Goal: Task Accomplishment & Management: Manage account settings

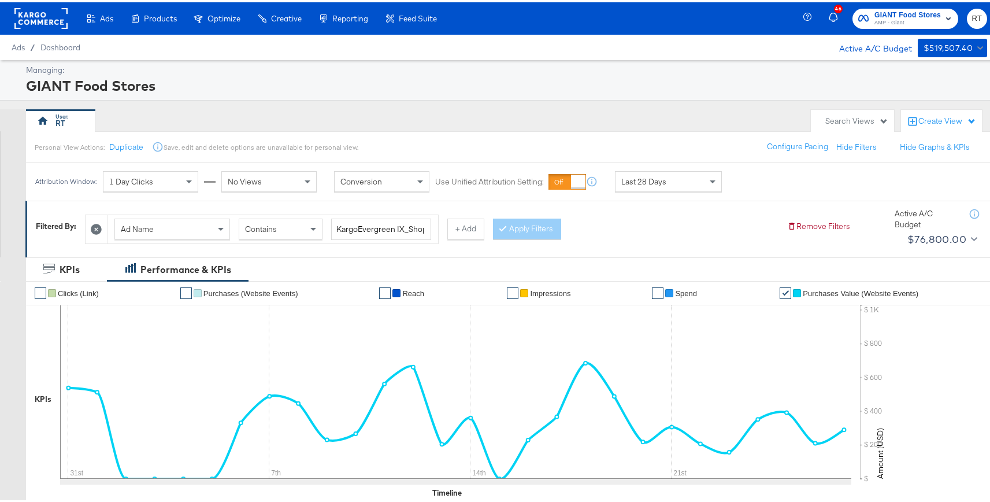
click at [40, 15] on rect at bounding box center [40, 16] width 53 height 21
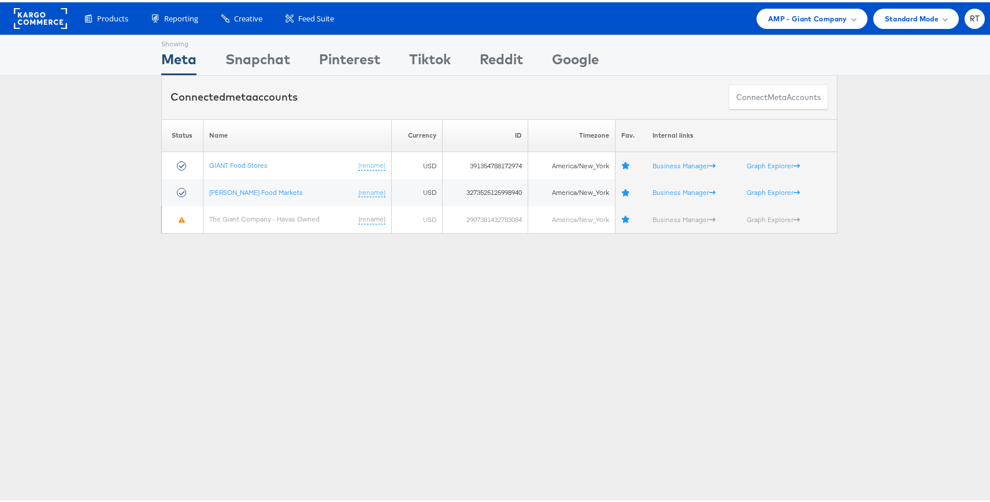
drag, startPoint x: 787, startPoint y: 18, endPoint x: 788, endPoint y: 28, distance: 9.8
click at [787, 18] on span "AMP - Giant Company" at bounding box center [807, 16] width 79 height 12
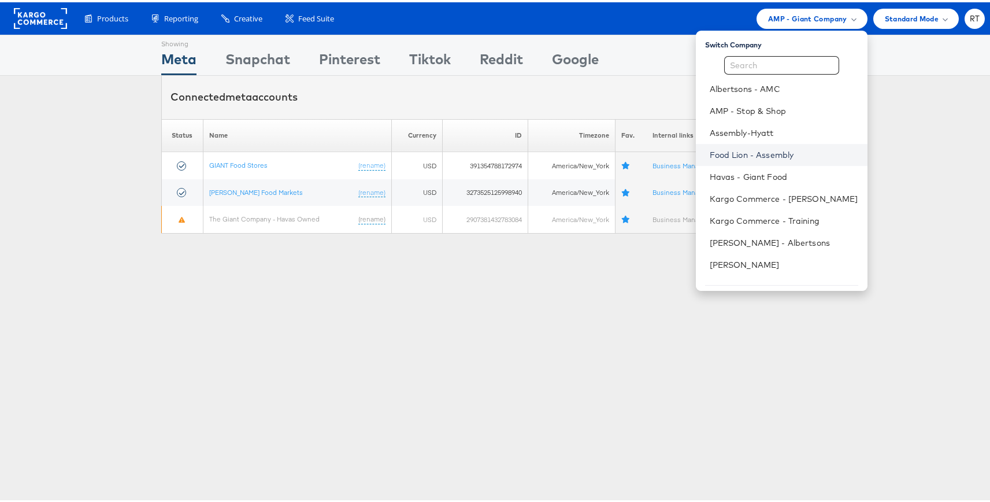
click at [771, 153] on link "Food Lion - Assembly" at bounding box center [784, 153] width 148 height 12
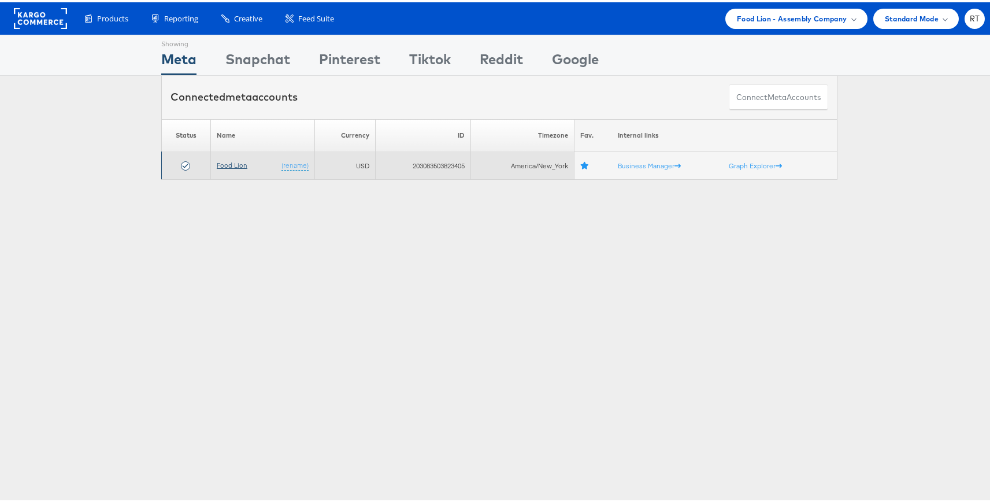
click at [217, 164] on link "Food Lion" at bounding box center [232, 162] width 31 height 9
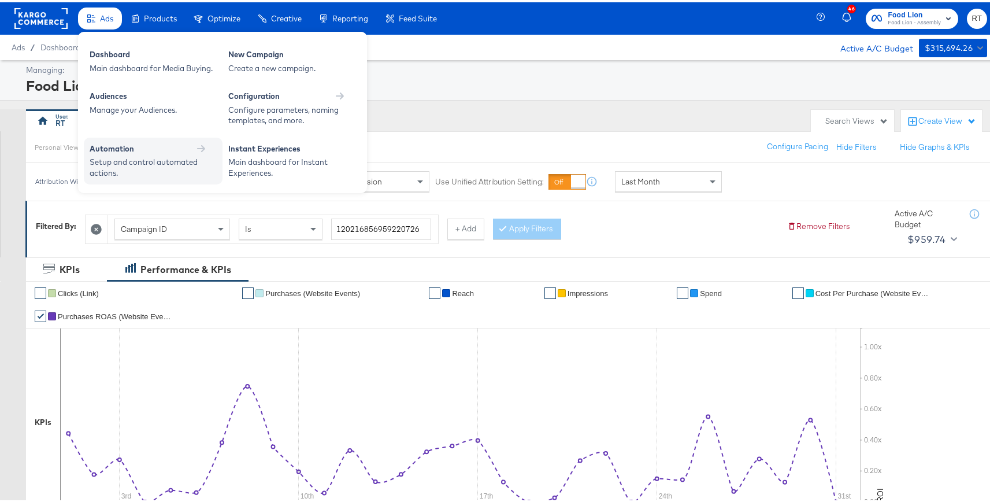
click at [127, 158] on div "Setup and control automated actions." at bounding box center [148, 164] width 116 height 21
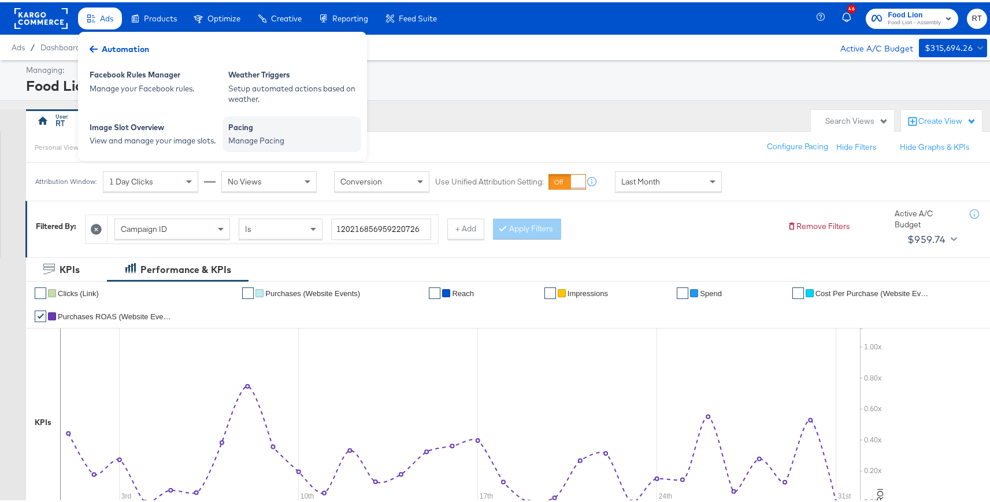
click at [241, 138] on div "Manage Pacing" at bounding box center [291, 138] width 127 height 11
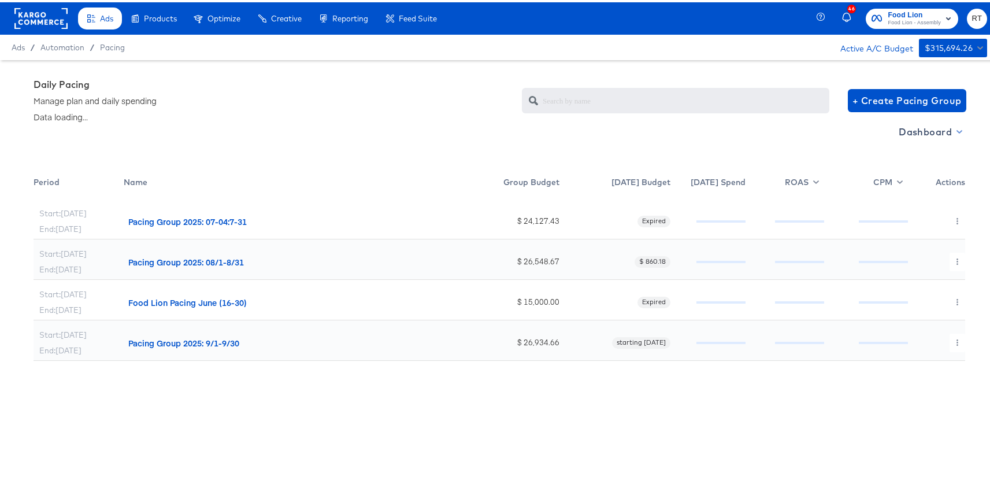
click at [920, 130] on span "Dashboard" at bounding box center [929, 129] width 62 height 16
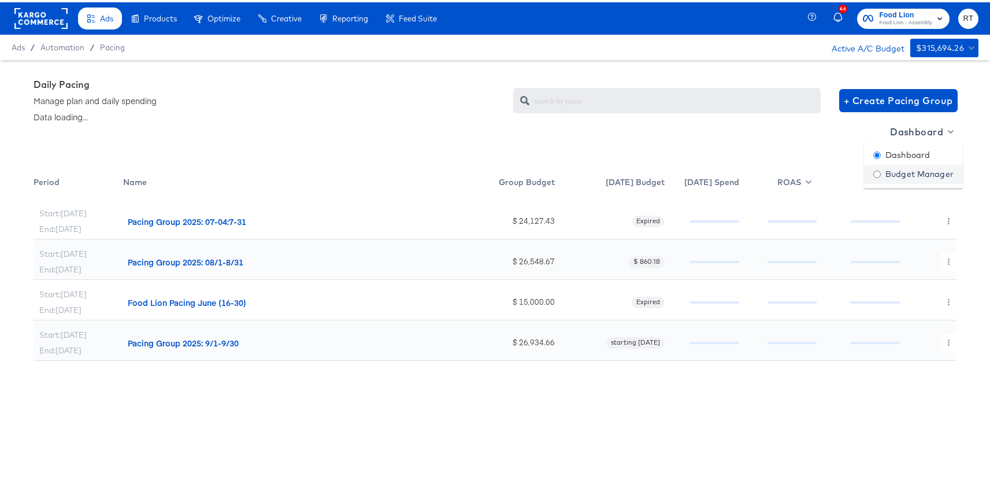
click at [906, 173] on div "Budget Manager" at bounding box center [913, 172] width 80 height 12
radio input "false"
radio input "true"
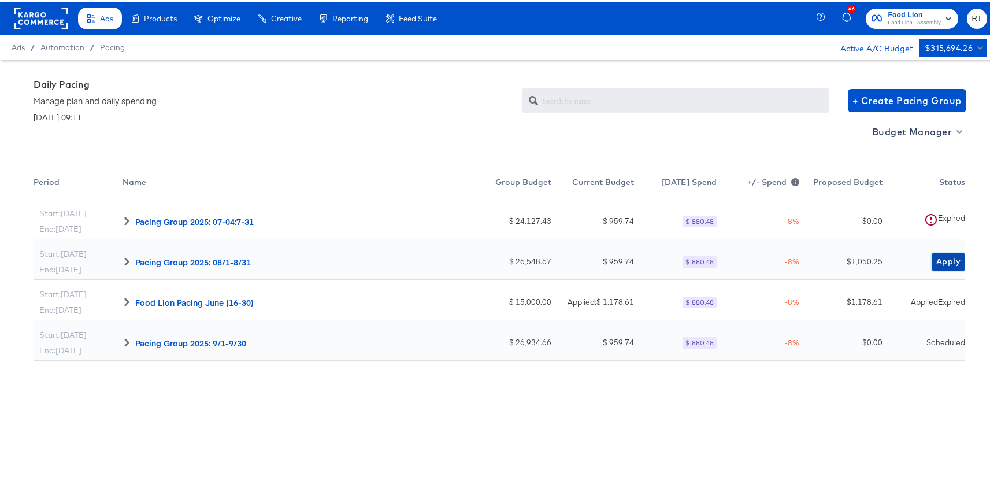
click at [941, 259] on span "Apply" at bounding box center [948, 259] width 24 height 14
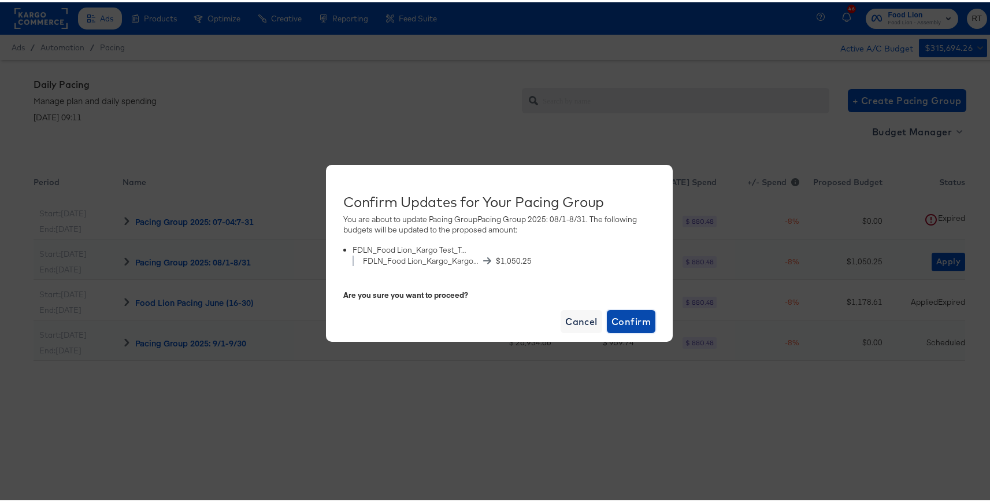
click at [643, 320] on span "Confirm" at bounding box center [630, 319] width 39 height 16
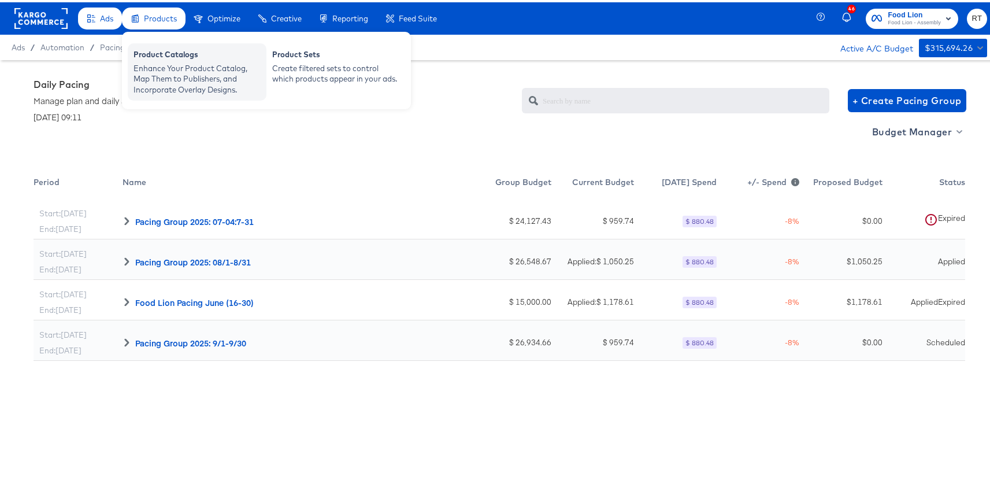
click at [172, 72] on div "Enhance Your Product Catalog, Map Them to Publishers, and Incorporate Overlay D…" at bounding box center [196, 77] width 127 height 32
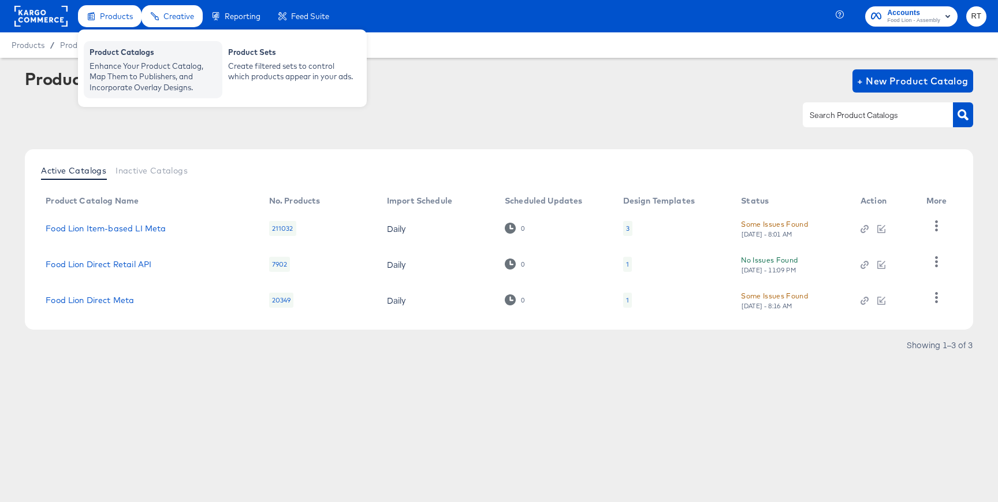
click at [111, 69] on div "Enhance Your Product Catalog, Map Them to Publishers, and Incorporate Overlay D…" at bounding box center [153, 77] width 127 height 32
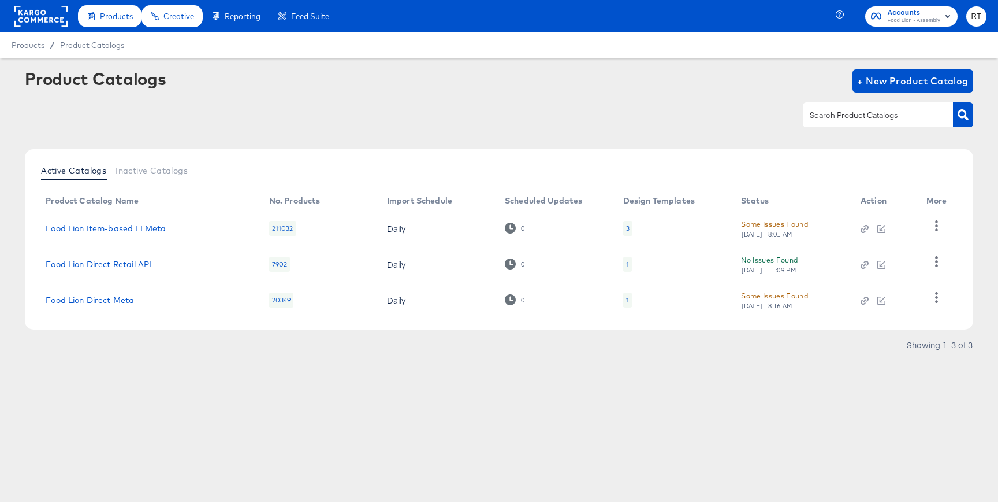
click at [366, 95] on div "Product Catalogs + New Product Catalog" at bounding box center [499, 104] width 949 height 70
click at [434, 116] on div at bounding box center [499, 115] width 949 height 26
click at [38, 19] on rect at bounding box center [40, 16] width 53 height 21
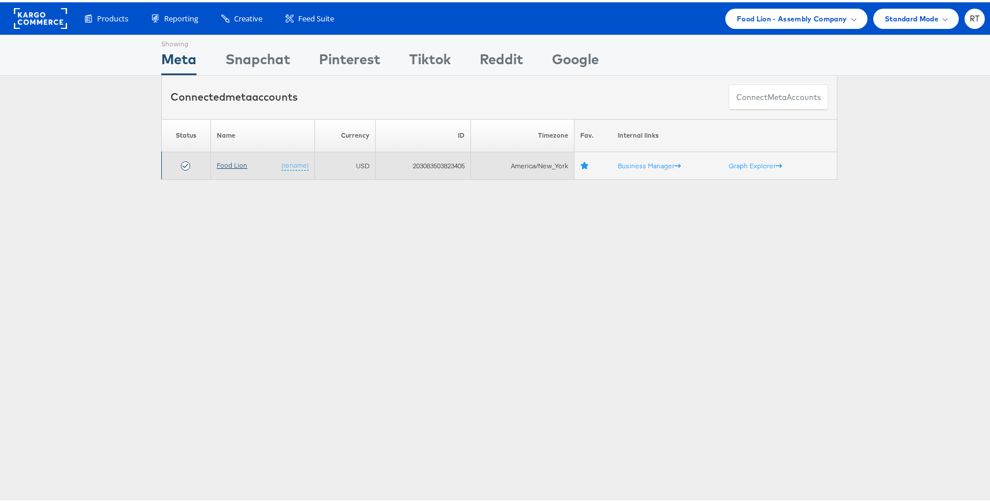
click at [225, 164] on link "Food Lion" at bounding box center [232, 162] width 31 height 9
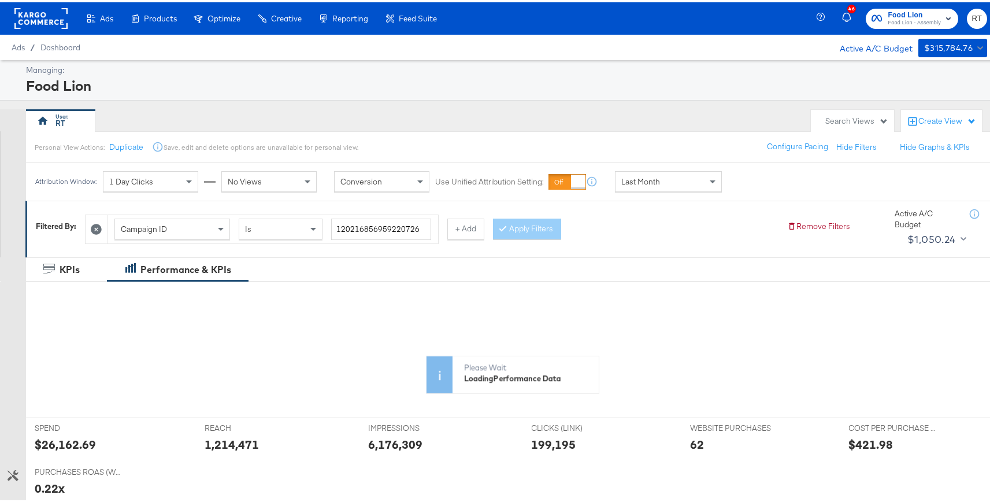
click at [507, 114] on div "RT" at bounding box center [415, 118] width 779 height 23
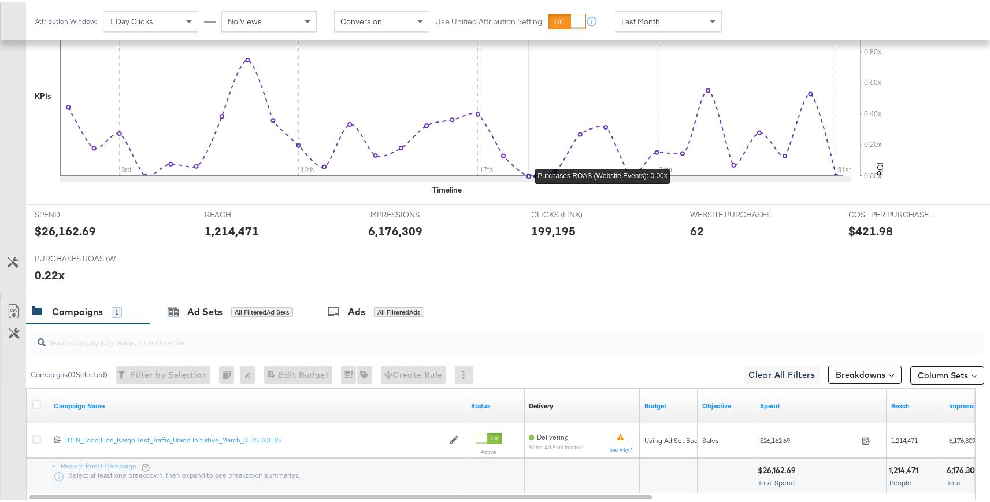
scroll to position [399, 0]
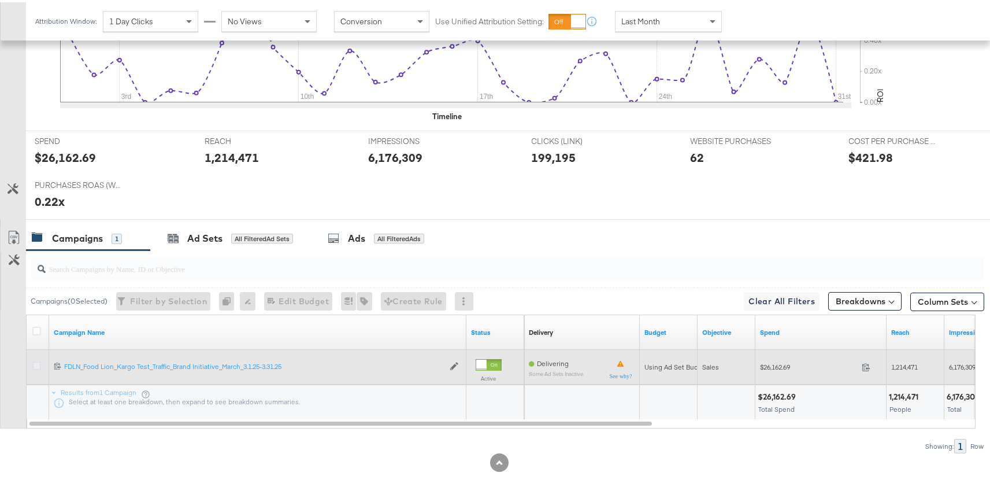
click at [37, 362] on icon at bounding box center [36, 363] width 9 height 9
click at [0, 0] on input "checkbox" at bounding box center [0, 0] width 0 height 0
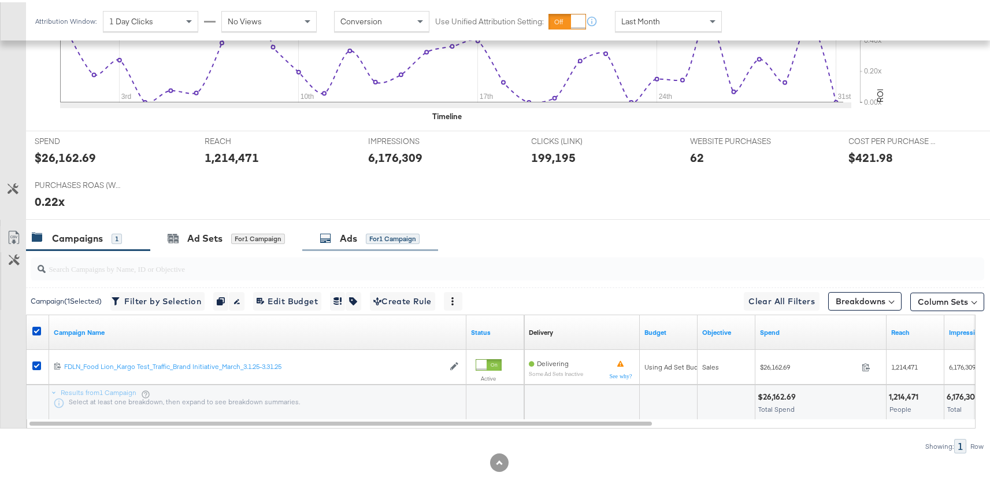
click at [402, 233] on div "for 1 Campaign" at bounding box center [393, 236] width 54 height 10
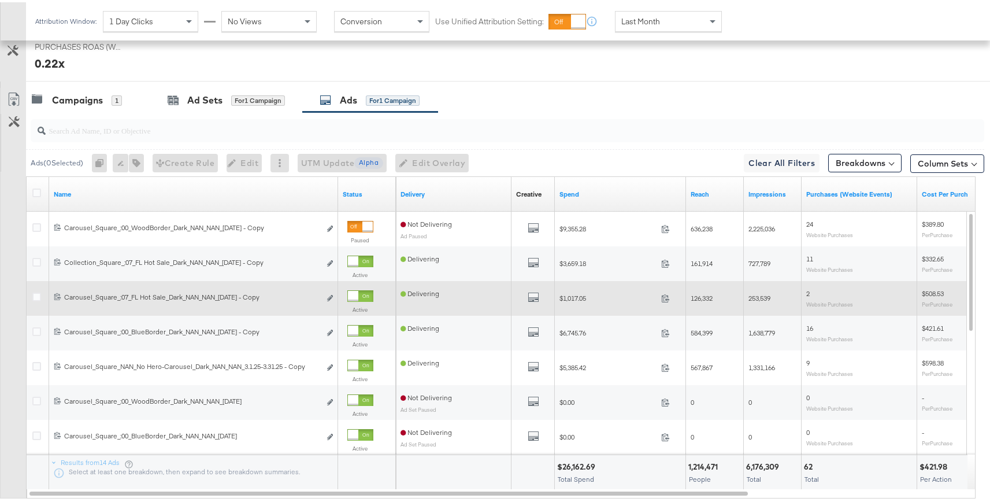
scroll to position [537, 0]
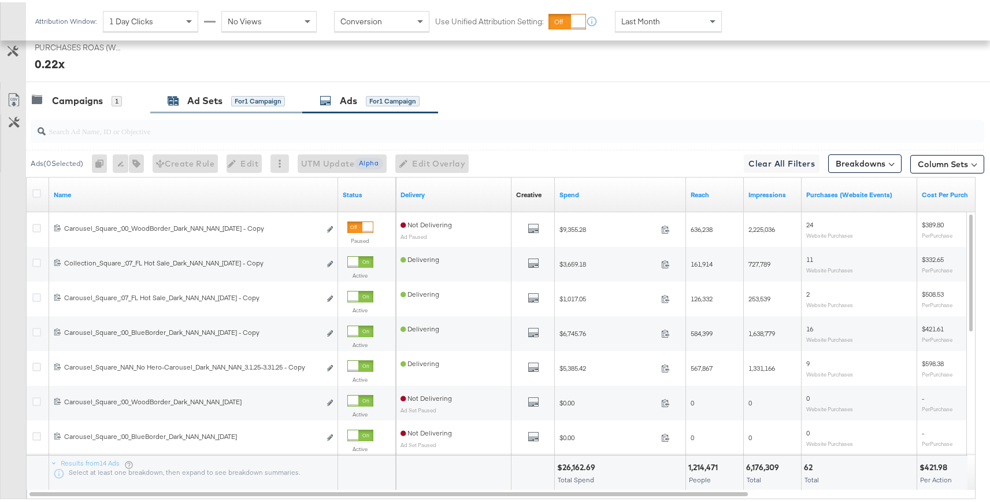
click at [219, 99] on div "Ad Sets" at bounding box center [204, 98] width 35 height 13
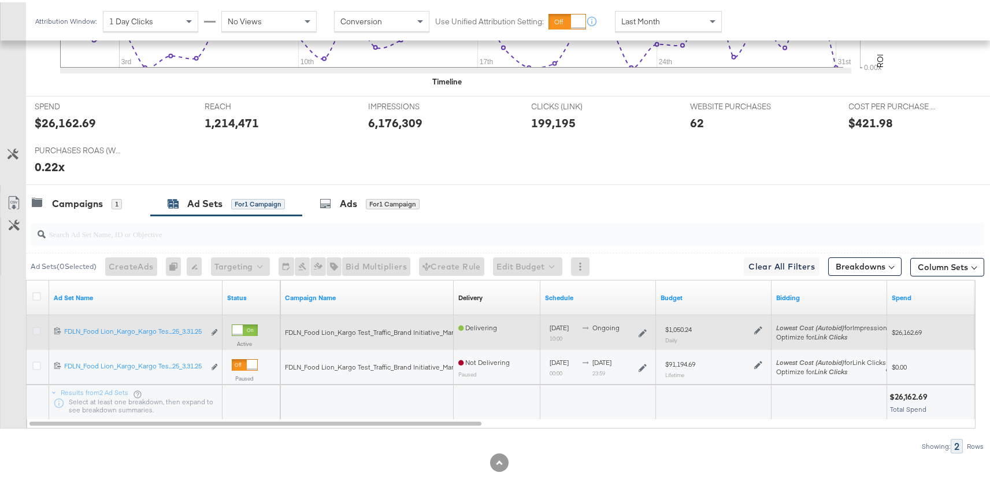
click at [37, 326] on icon at bounding box center [36, 328] width 9 height 9
click at [0, 0] on input "checkbox" at bounding box center [0, 0] width 0 height 0
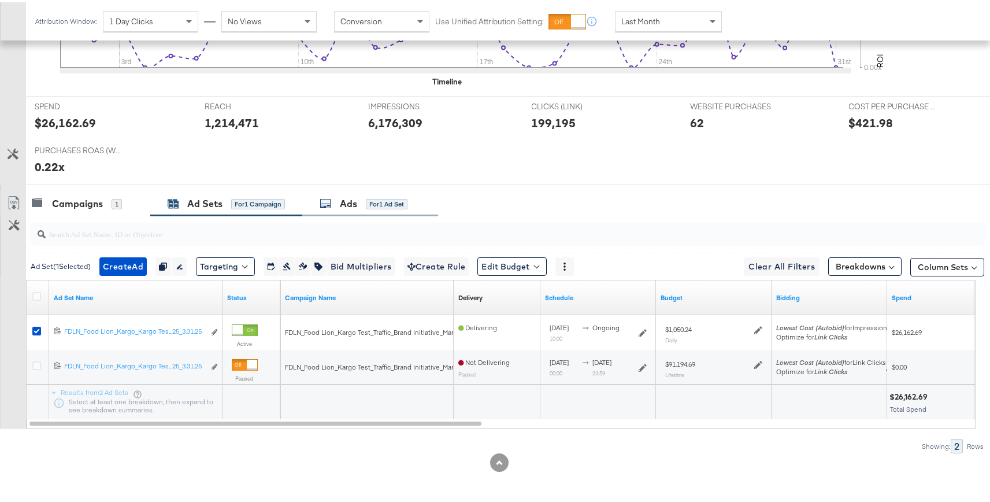
click at [353, 200] on div "Ads" at bounding box center [348, 201] width 17 height 13
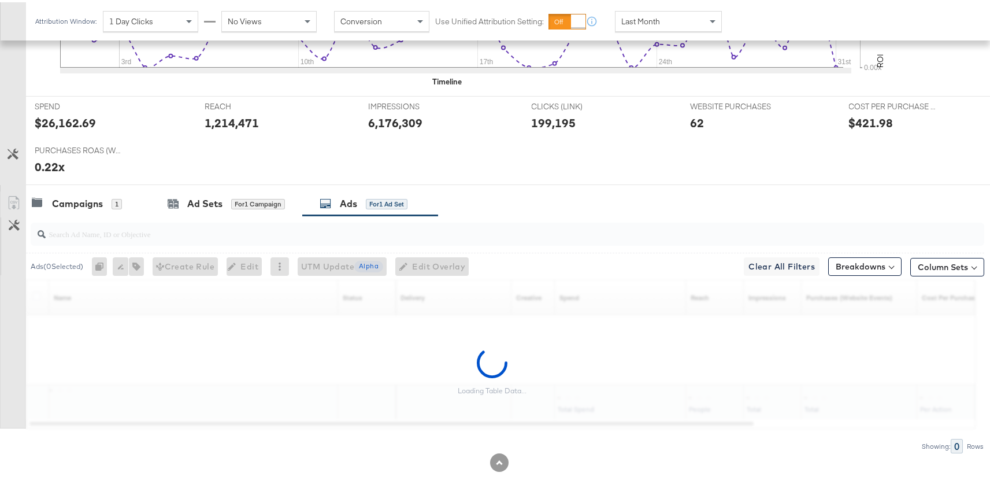
scroll to position [537, 0]
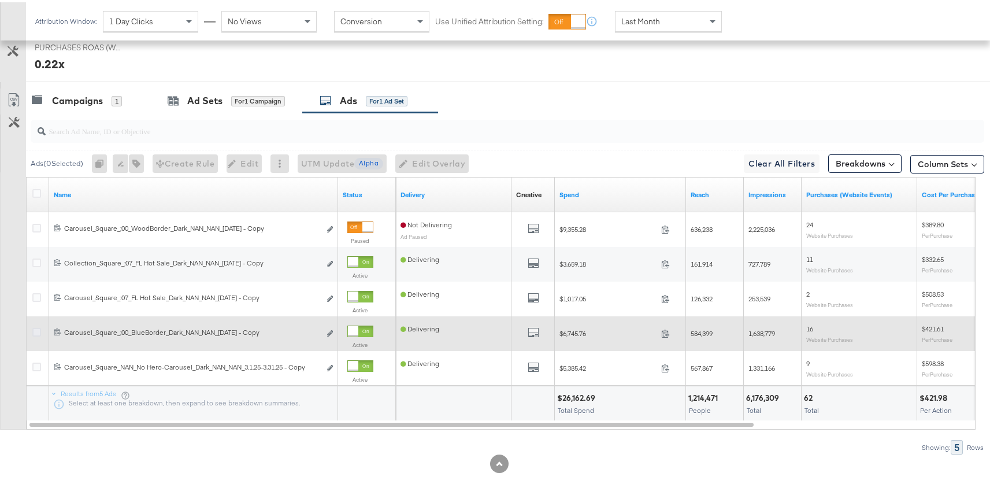
click at [35, 330] on icon at bounding box center [36, 329] width 9 height 9
click at [0, 0] on input "checkbox" at bounding box center [0, 0] width 0 height 0
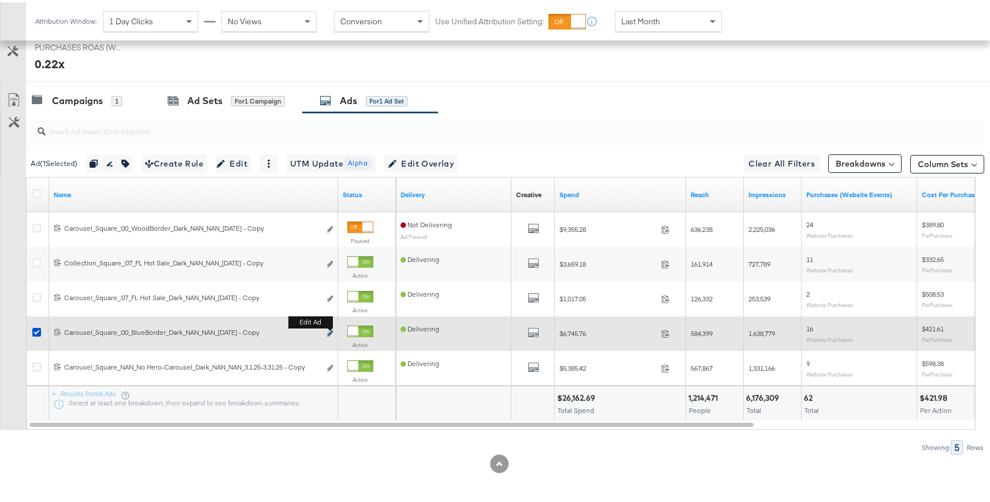
click at [329, 328] on button "Edit ad" at bounding box center [329, 331] width 7 height 12
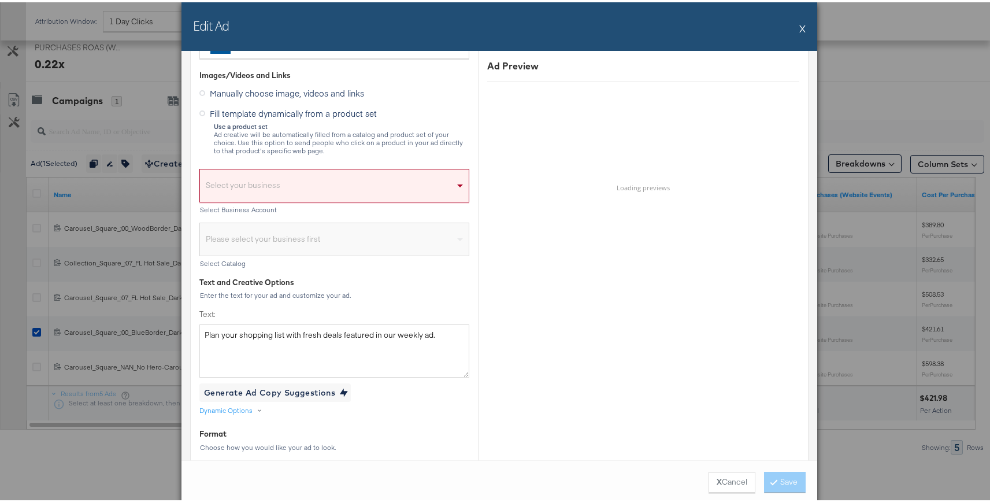
scroll to position [280, 0]
click at [410, 273] on div "Text and Creative Options" at bounding box center [334, 278] width 270 height 11
click at [311, 127] on div "Use a product set Ad creative will be automatically filled from a catalog and p…" at bounding box center [341, 134] width 256 height 32
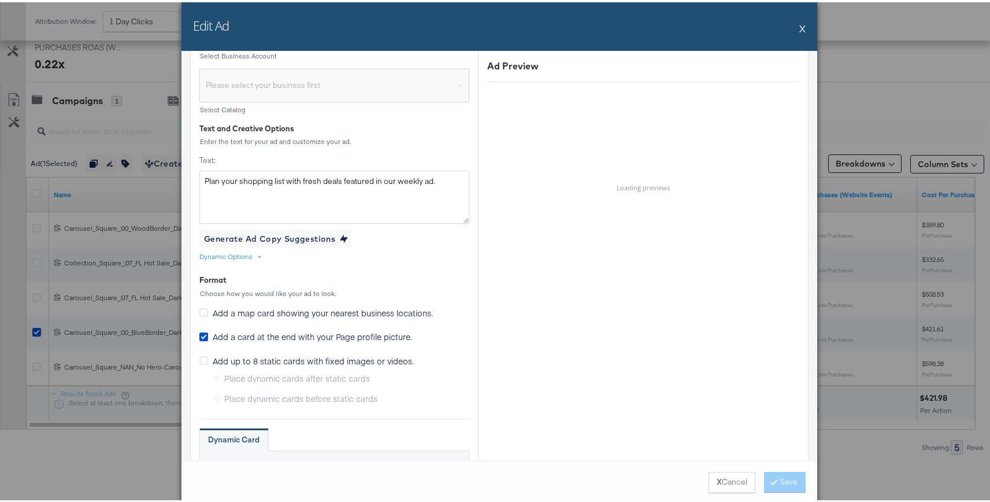
scroll to position [326, 0]
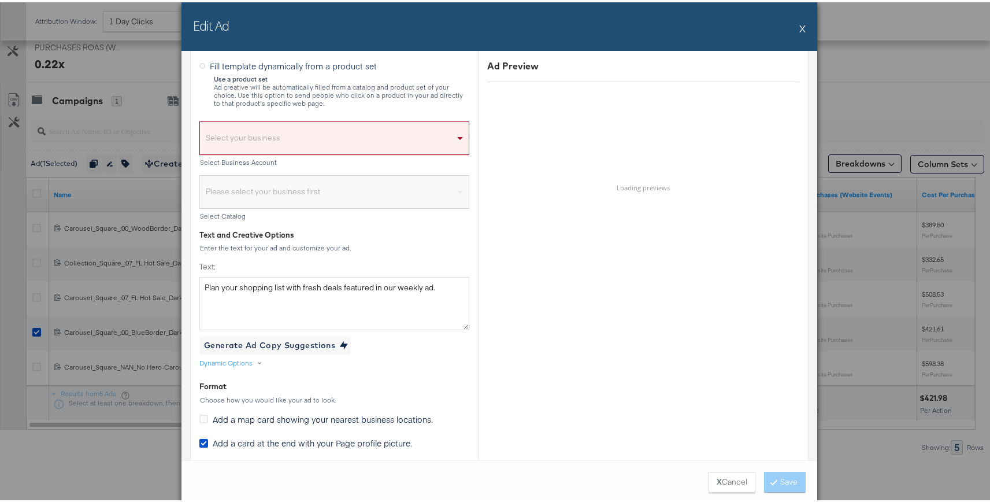
click at [799, 23] on button "X" at bounding box center [802, 25] width 6 height 23
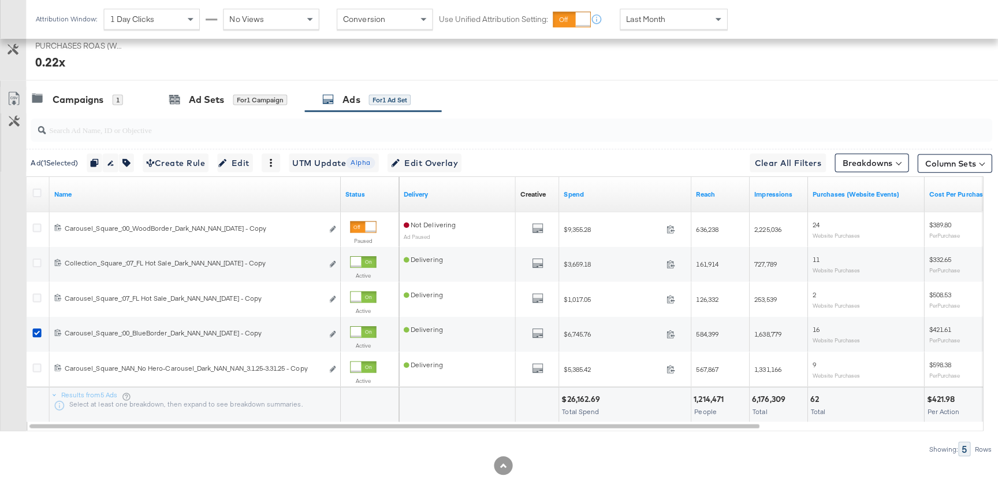
scroll to position [0, 0]
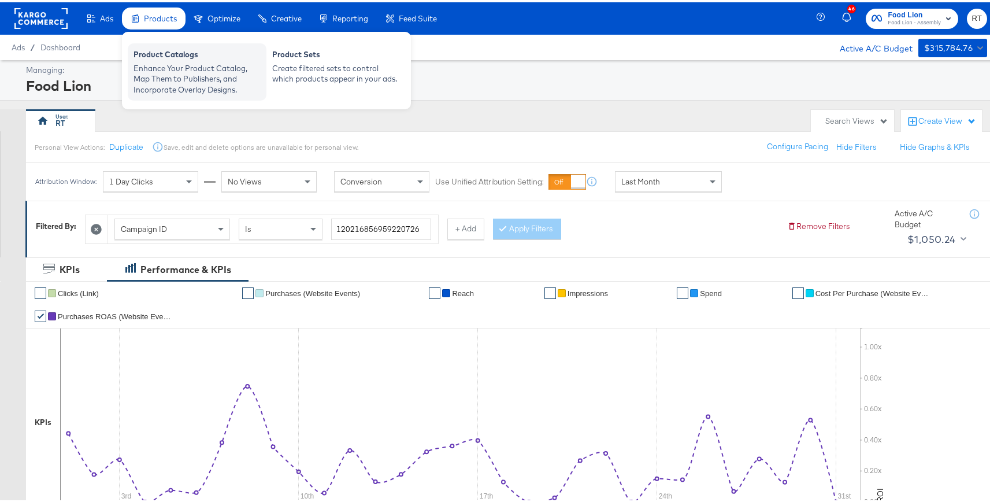
click at [161, 74] on div "Enhance Your Product Catalog, Map Them to Publishers, and Incorporate Overlay D…" at bounding box center [196, 77] width 127 height 32
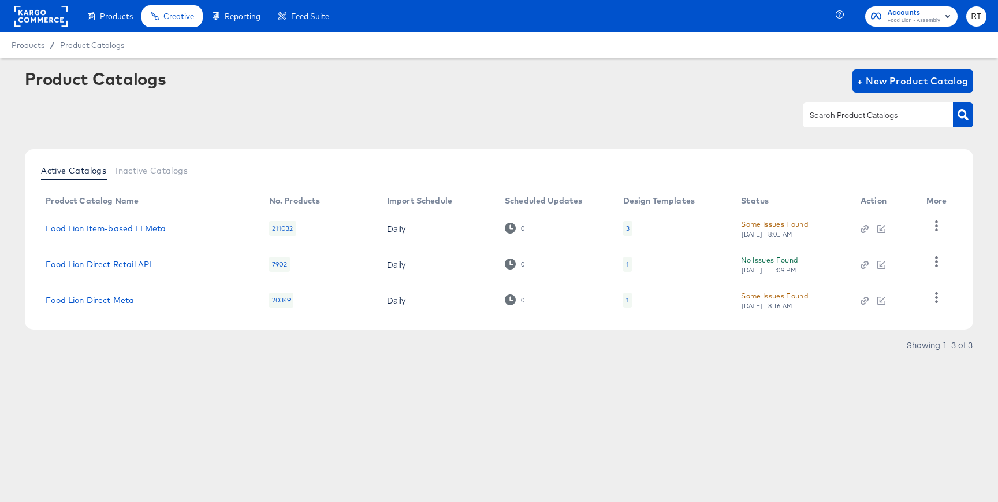
click at [29, 20] on rect at bounding box center [40, 16] width 53 height 21
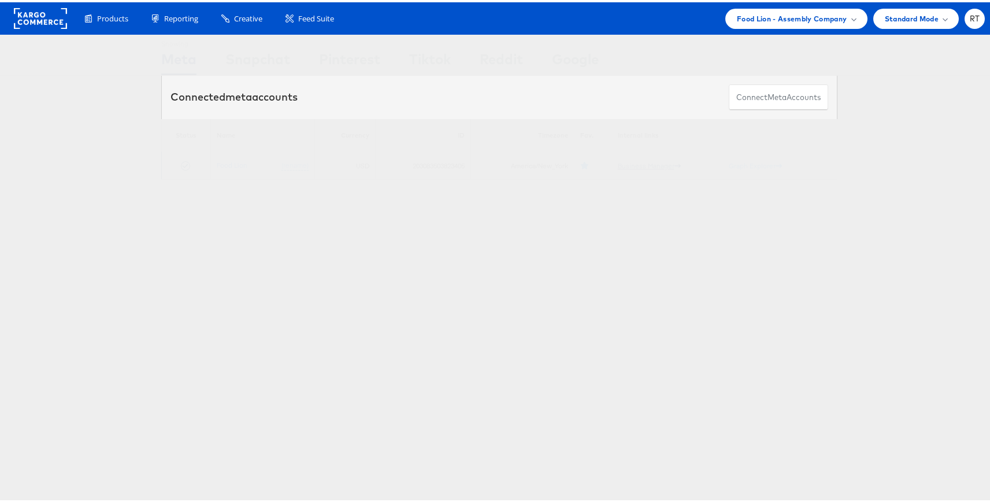
click at [649, 167] on link "Business Manager" at bounding box center [649, 163] width 63 height 9
click at [222, 162] on link "Food Lion" at bounding box center [232, 162] width 31 height 9
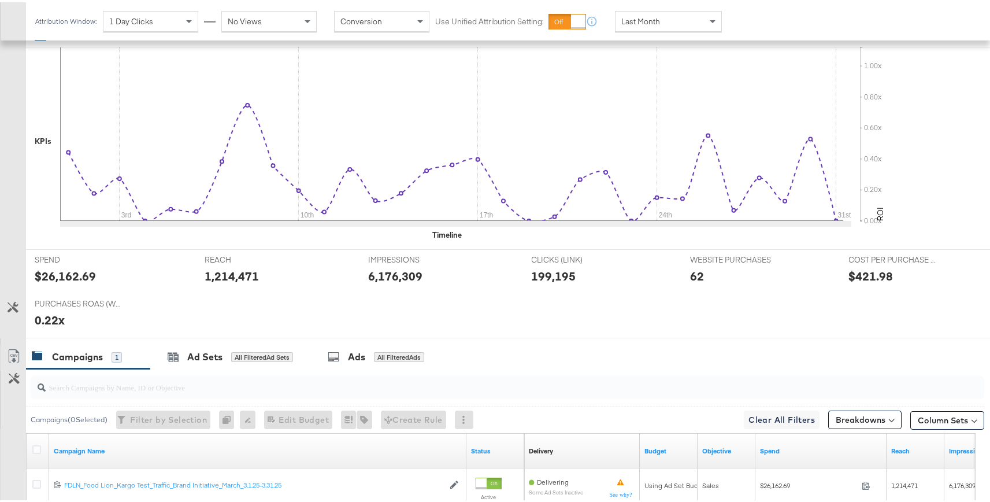
scroll to position [399, 0]
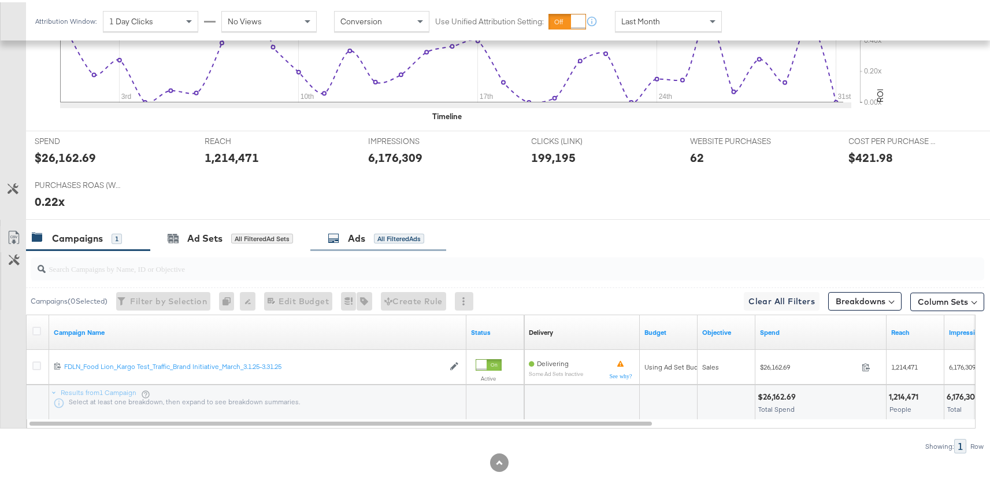
click at [365, 241] on div "Ads" at bounding box center [356, 235] width 17 height 13
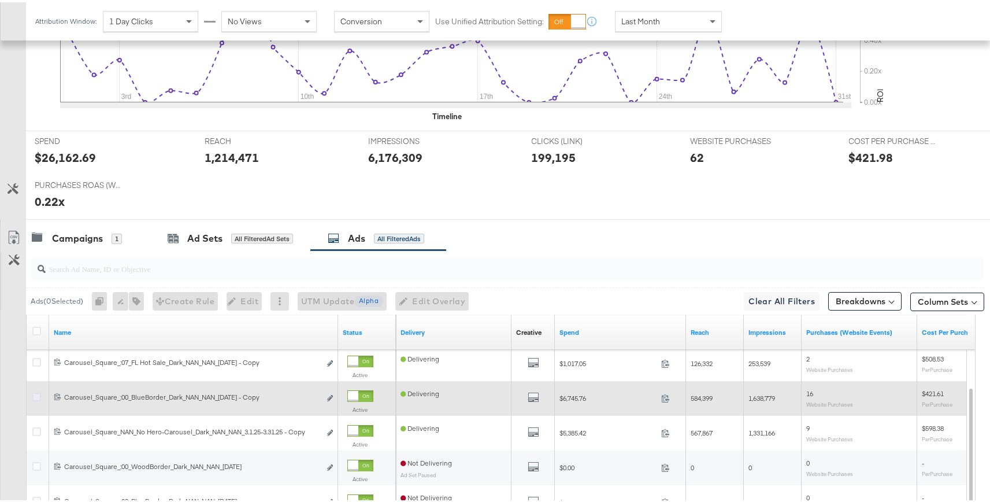
click at [38, 394] on icon at bounding box center [36, 394] width 9 height 9
click at [0, 0] on input "checkbox" at bounding box center [0, 0] width 0 height 0
click at [330, 395] on icon "link" at bounding box center [330, 395] width 6 height 6
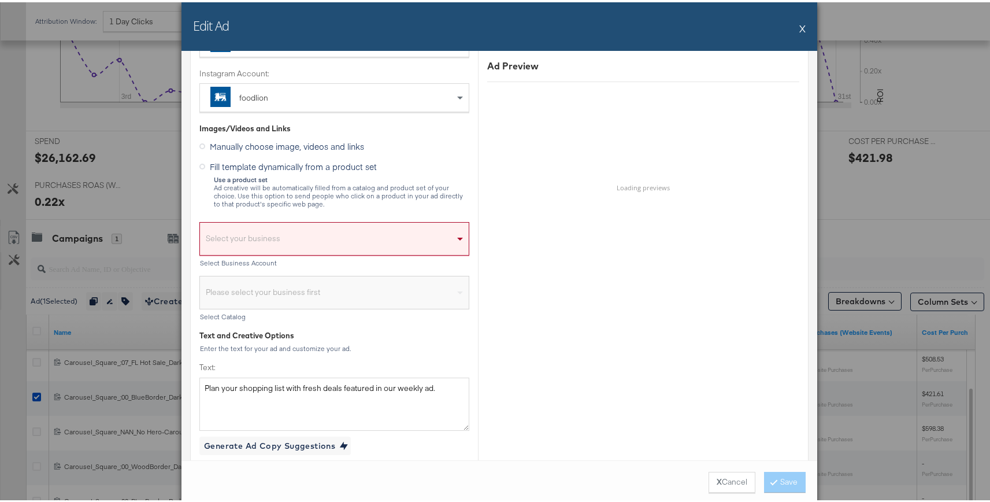
scroll to position [226, 0]
click at [350, 237] on div "Select your business" at bounding box center [334, 238] width 269 height 27
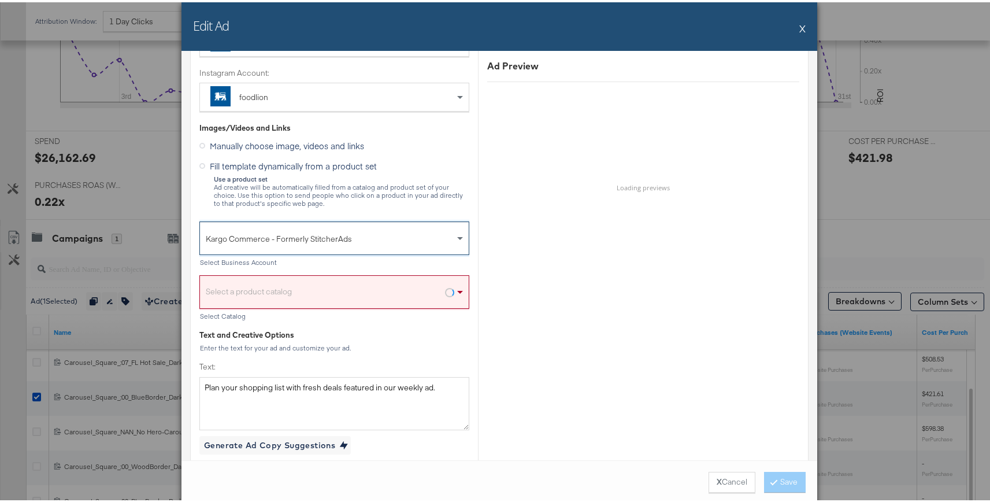
click at [343, 298] on div "Select a product catalog" at bounding box center [334, 292] width 269 height 27
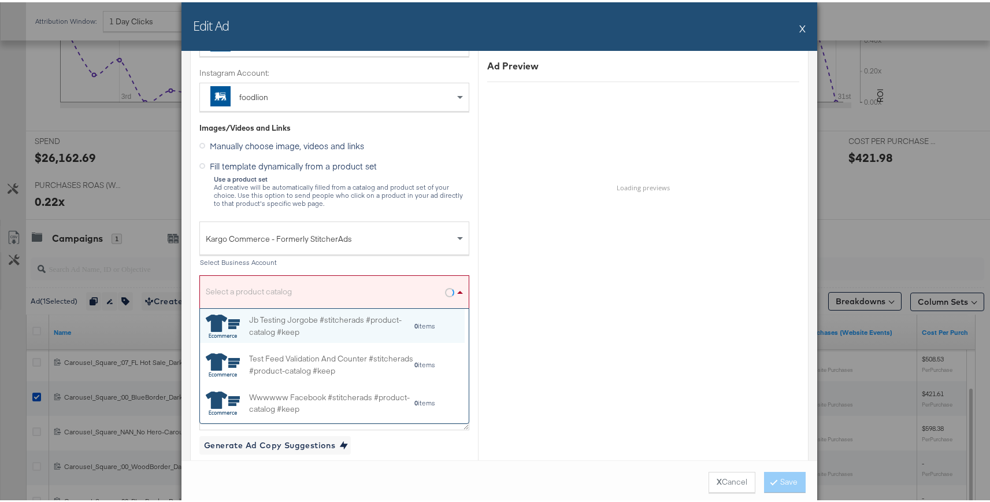
scroll to position [106, 256]
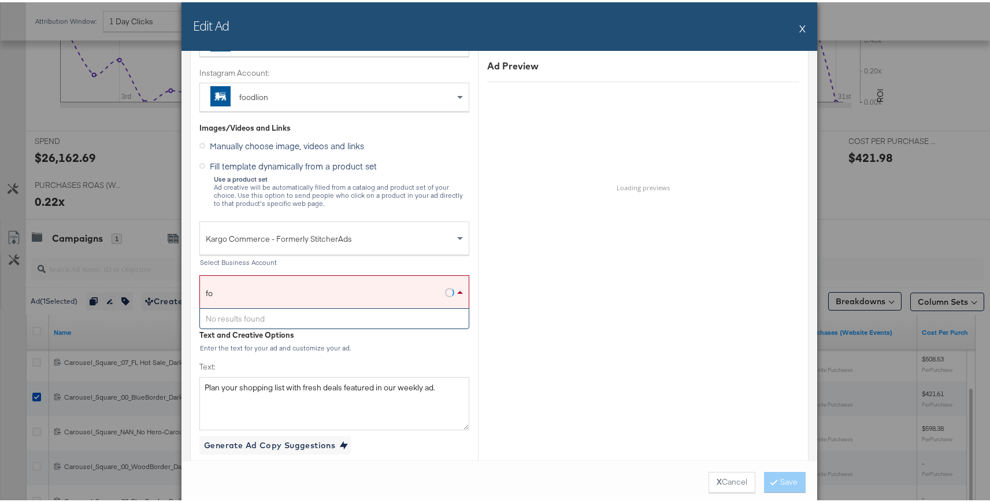
type input "f"
type input "lion"
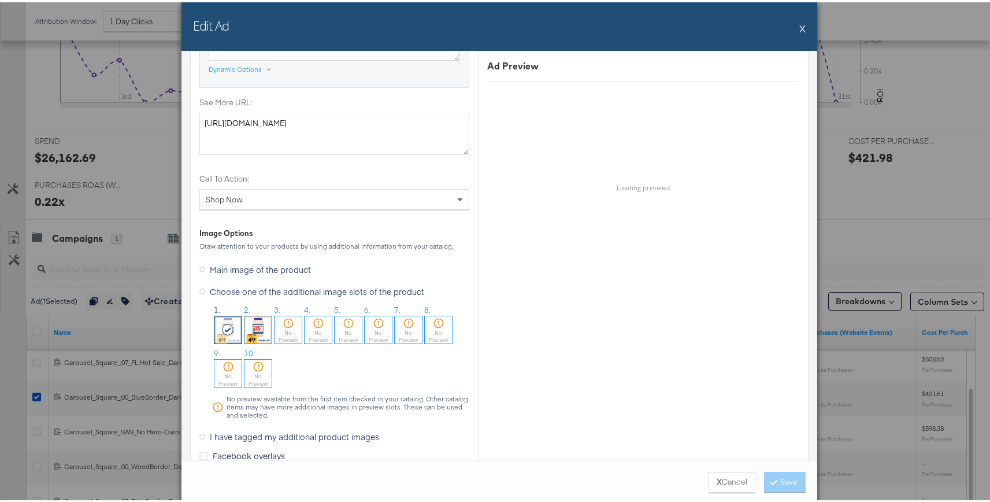
scroll to position [965, 0]
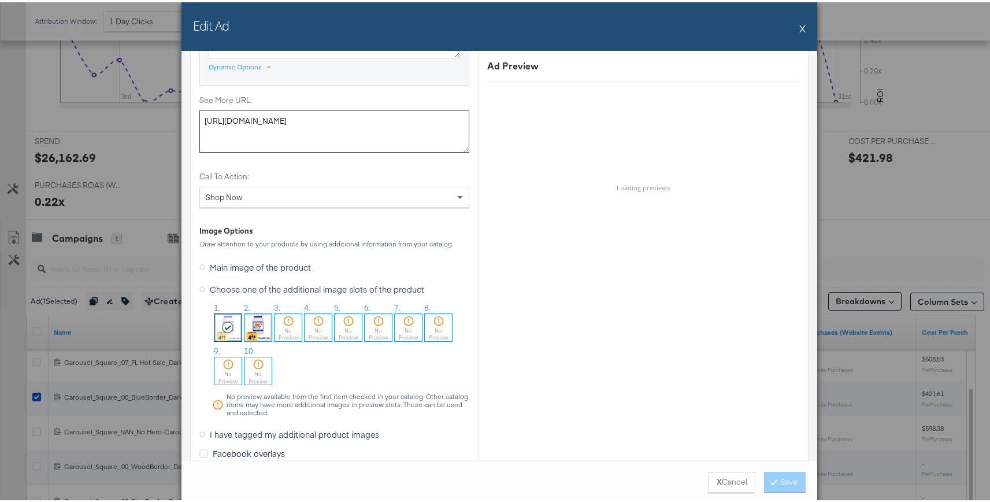
drag, startPoint x: 317, startPoint y: 124, endPoint x: 50, endPoint y: 108, distance: 267.4
click at [50, 108] on div "Edit Ad X Ad Name Carousel_Square_:00_BlueBorder_Dark_NAN_NAN_5.14.25 - Copy Gi…" at bounding box center [499, 251] width 998 height 502
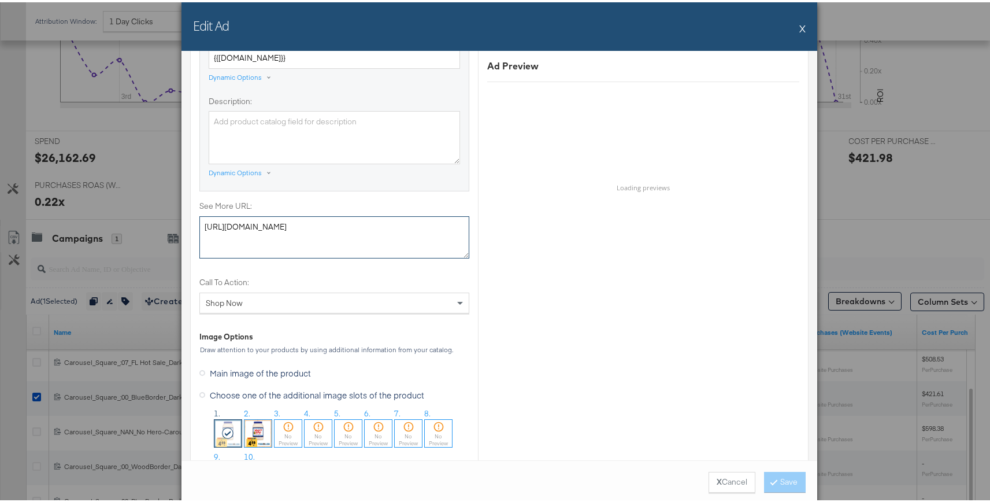
scroll to position [0, 0]
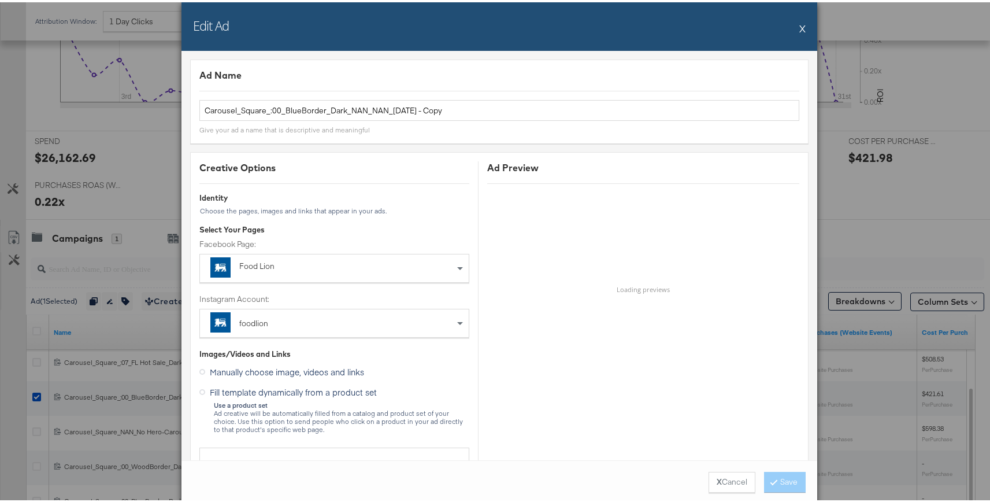
drag, startPoint x: 798, startPoint y: 27, endPoint x: 340, endPoint y: 217, distance: 496.8
click at [340, 217] on div "Edit Ad X Ad Name Carousel_Square_:00_BlueBorder_Dark_NAN_NAN_5.14.25 - Copy Gi…" at bounding box center [499, 251] width 636 height 502
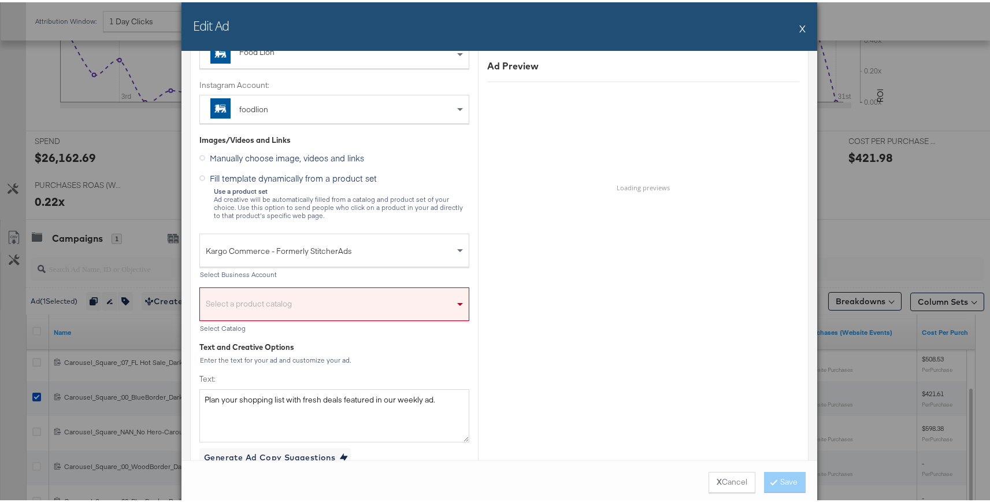
scroll to position [66, 0]
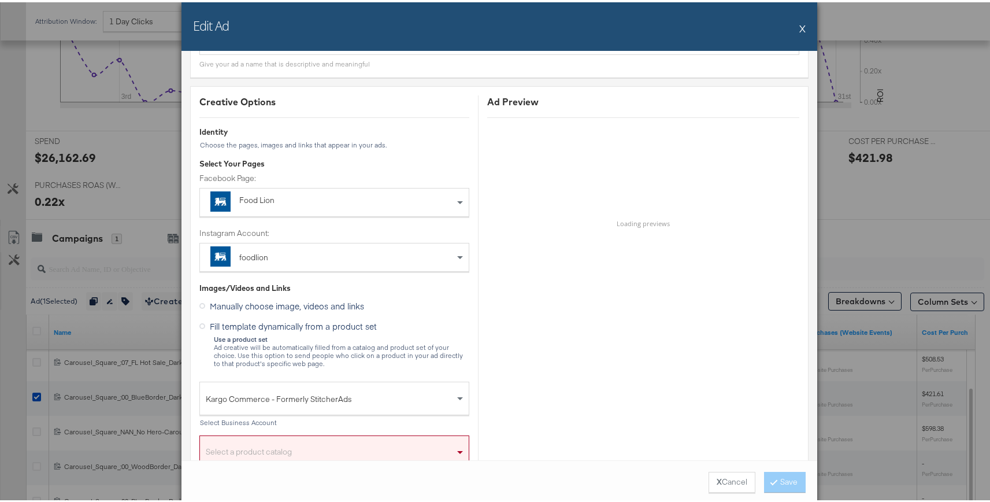
click at [799, 29] on button "X" at bounding box center [802, 25] width 6 height 23
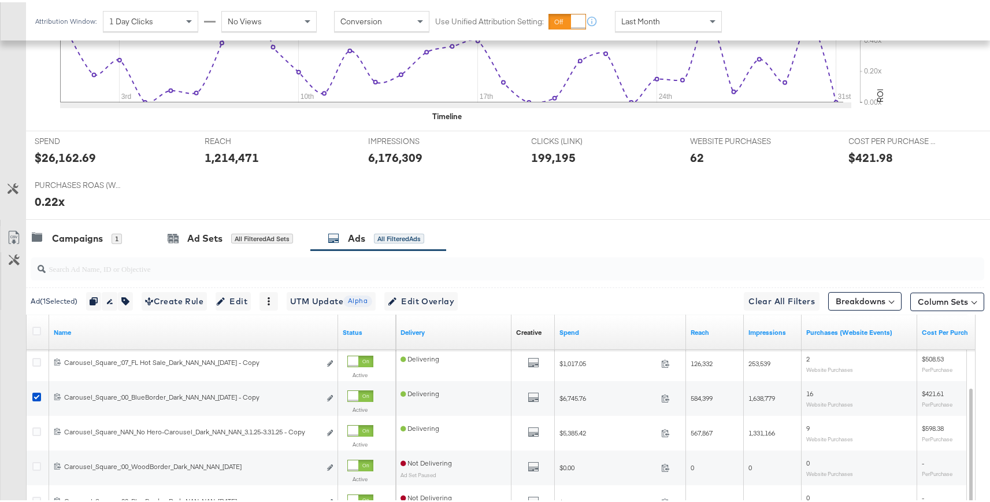
scroll to position [0, 0]
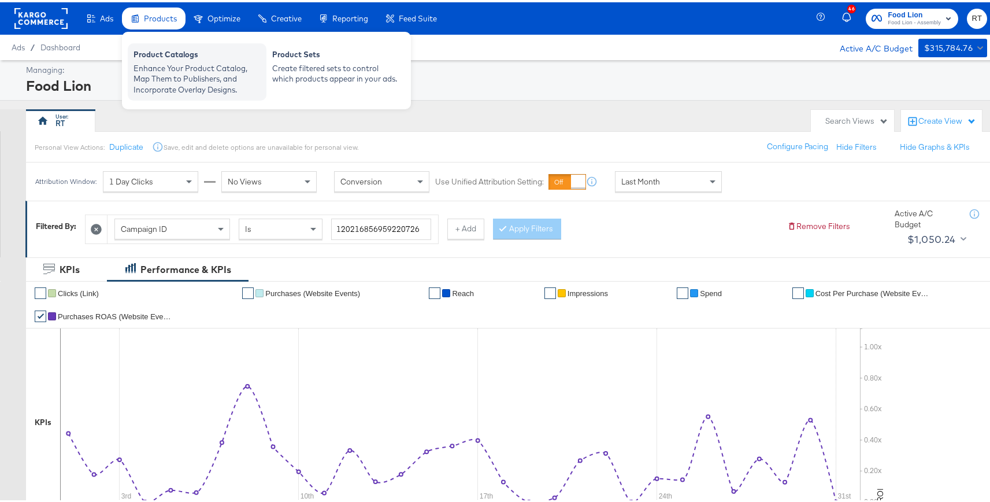
click at [149, 48] on div "Product Catalogs" at bounding box center [196, 54] width 127 height 14
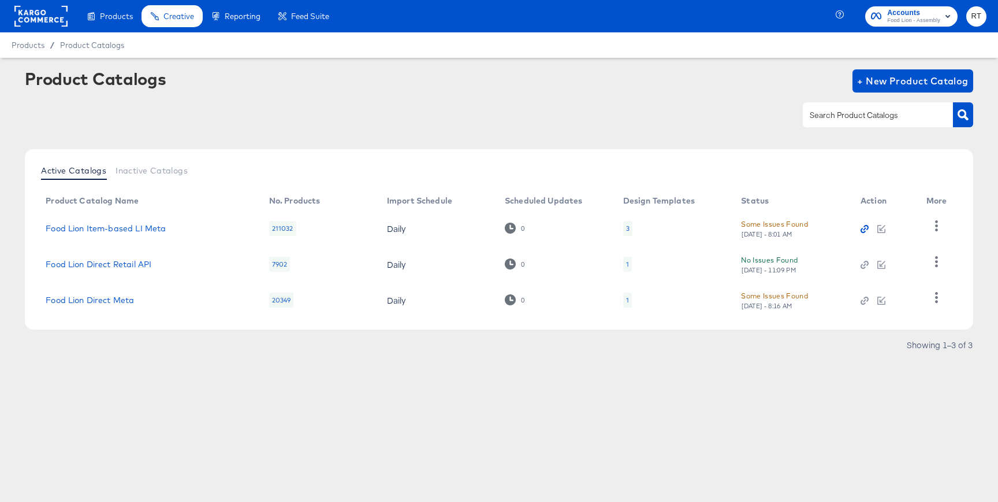
click at [864, 228] on icon "button" at bounding box center [865, 229] width 8 height 8
click at [633, 125] on div at bounding box center [499, 115] width 949 height 26
click at [582, 101] on div "Product Catalogs + New Product Catalog" at bounding box center [499, 104] width 949 height 70
click at [934, 224] on icon "button" at bounding box center [936, 225] width 11 height 11
click at [731, 97] on div "Product Catalogs + New Product Catalog" at bounding box center [499, 104] width 949 height 70
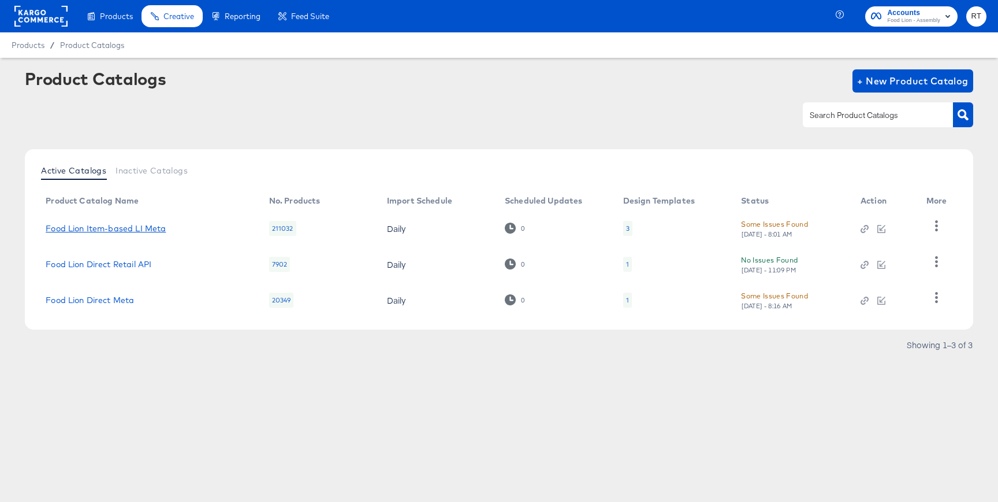
click at [151, 224] on link "Food Lion Item-based LI Meta" at bounding box center [106, 228] width 120 height 9
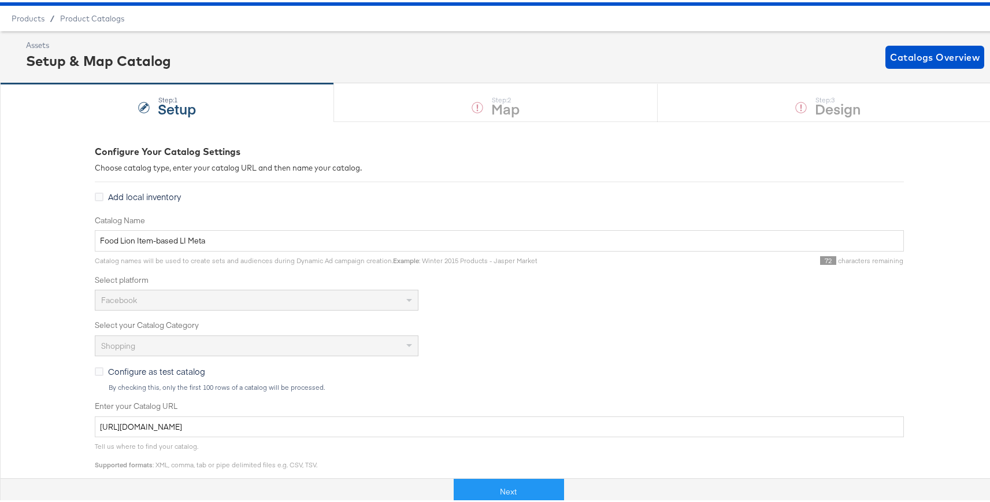
scroll to position [101, 0]
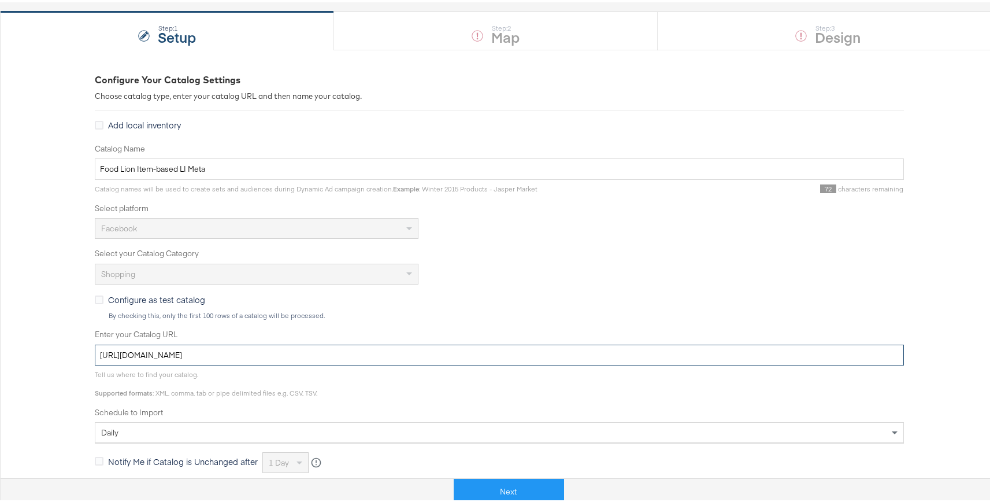
drag, startPoint x: 379, startPoint y: 356, endPoint x: 53, endPoint y: 315, distance: 328.4
click at [53, 315] on div "Configure Your Catalog Settings Choose catalog type, enter your catalog URL and…" at bounding box center [499, 401] width 998 height 709
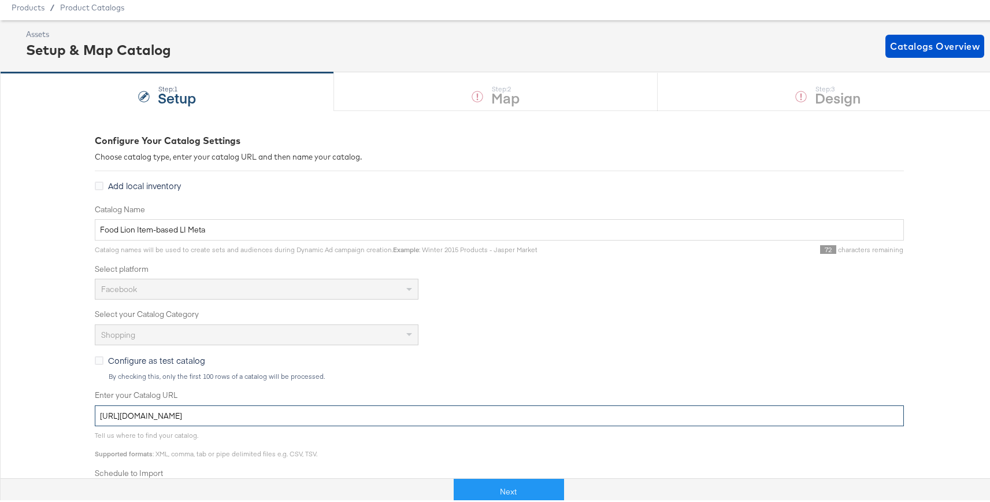
scroll to position [0, 0]
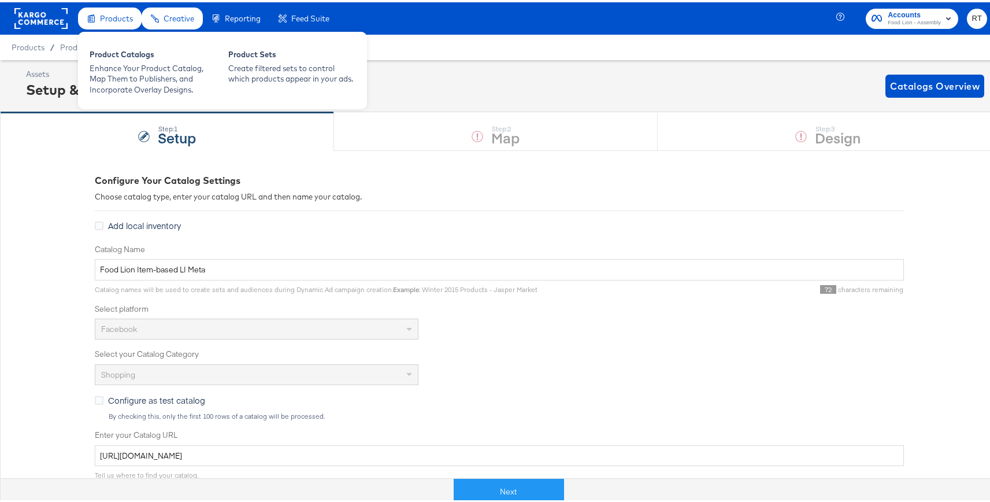
click at [112, 17] on span "Products" at bounding box center [116, 16] width 33 height 9
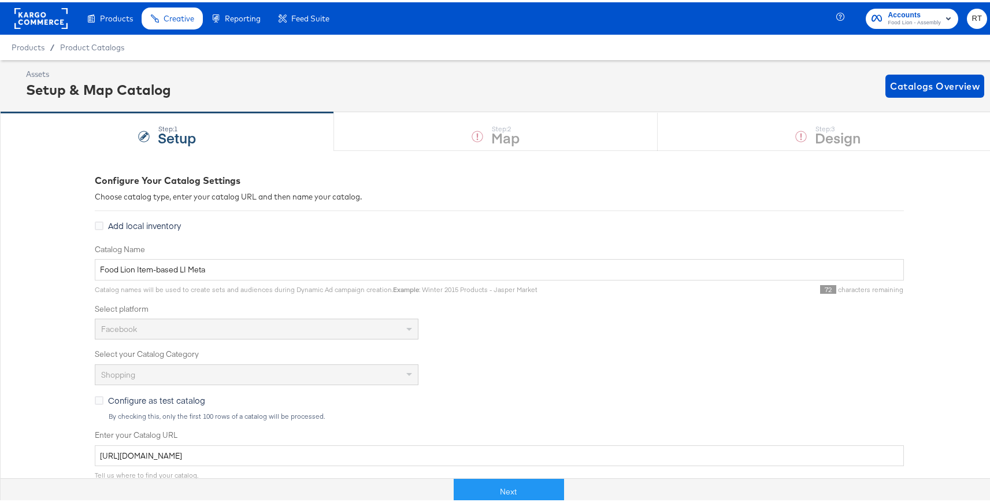
click at [46, 20] on rect at bounding box center [40, 16] width 53 height 21
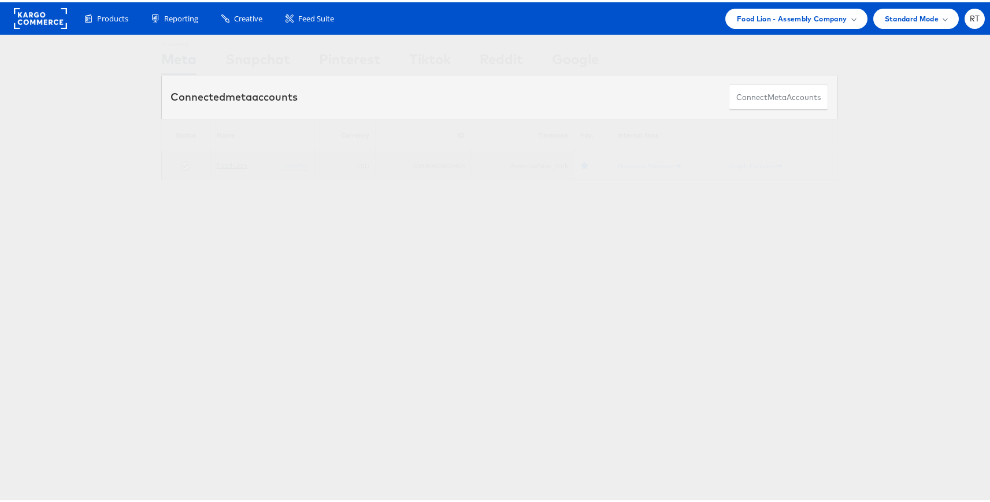
click at [221, 164] on link "Food Lion" at bounding box center [232, 162] width 31 height 9
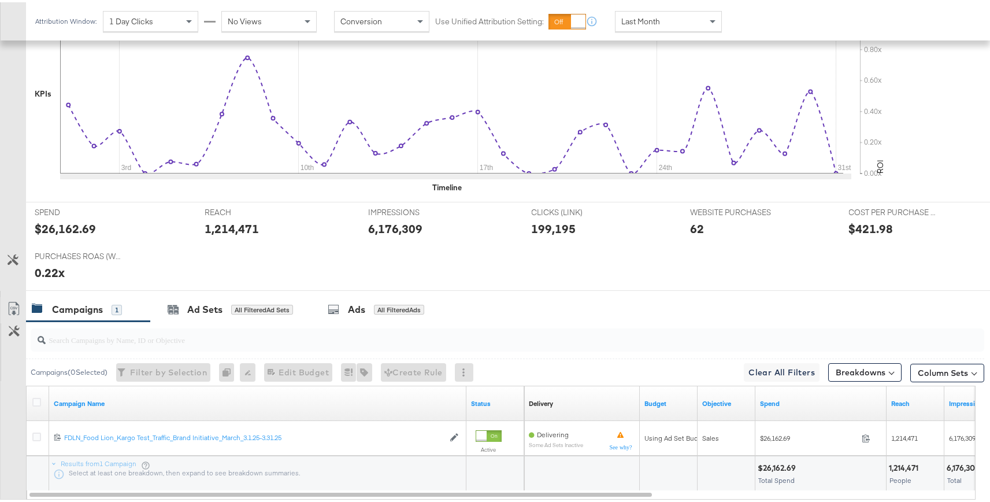
scroll to position [399, 0]
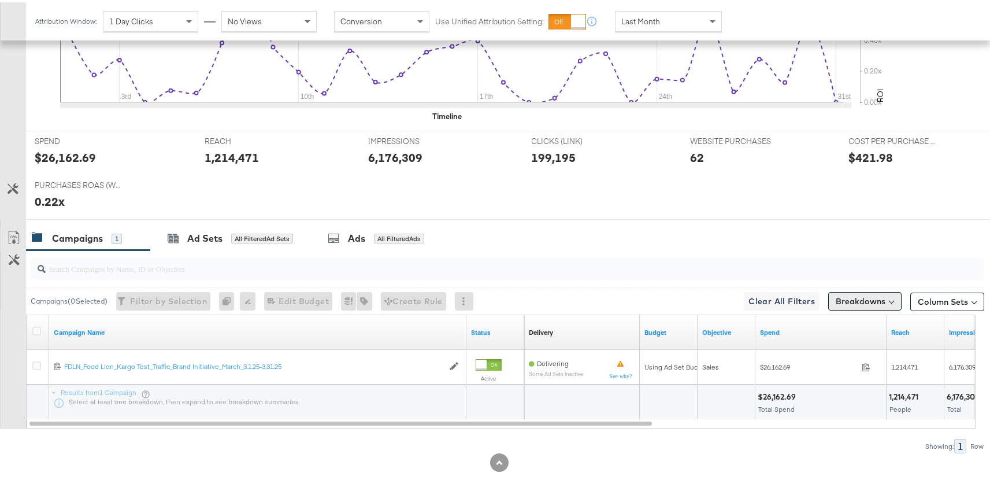
click at [861, 298] on button "Breakdowns" at bounding box center [864, 298] width 73 height 18
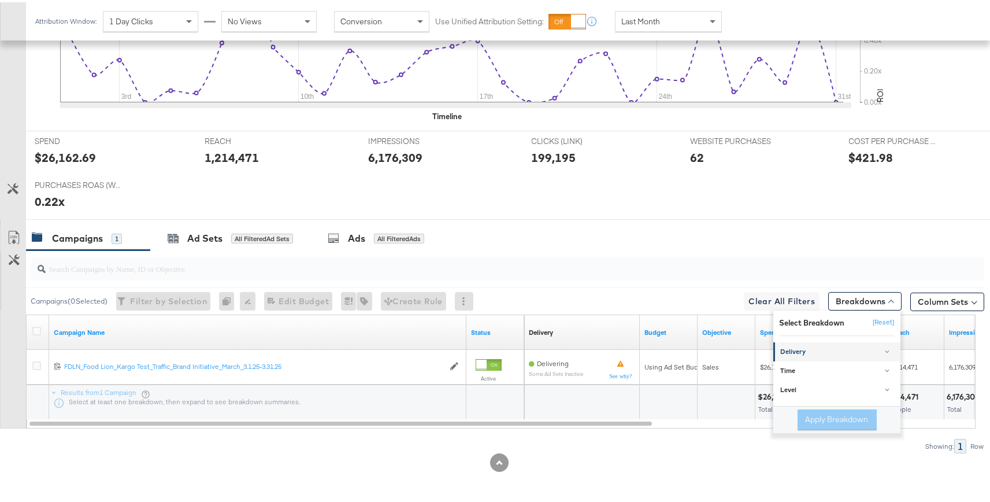
click at [862, 351] on div "Delivery" at bounding box center [837, 349] width 115 height 9
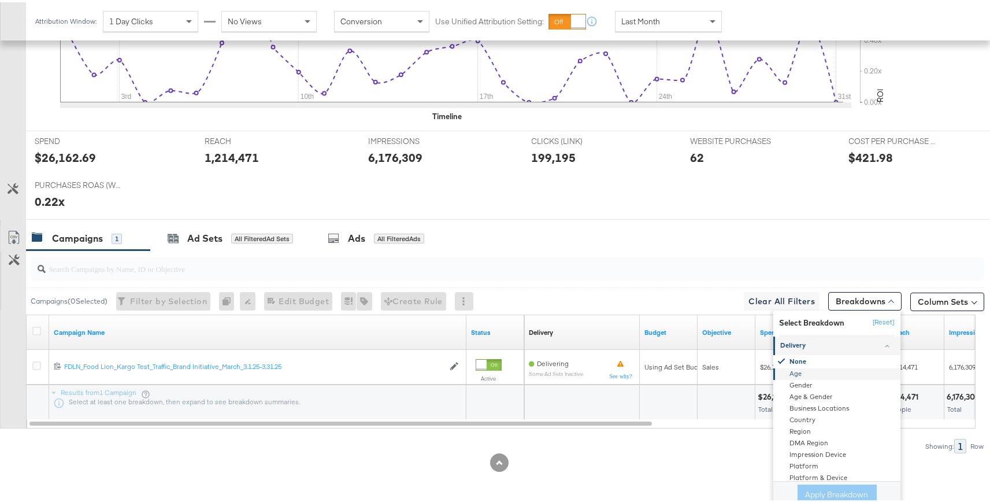
scroll to position [66, 0]
click at [814, 450] on div "Product ID" at bounding box center [837, 451] width 125 height 12
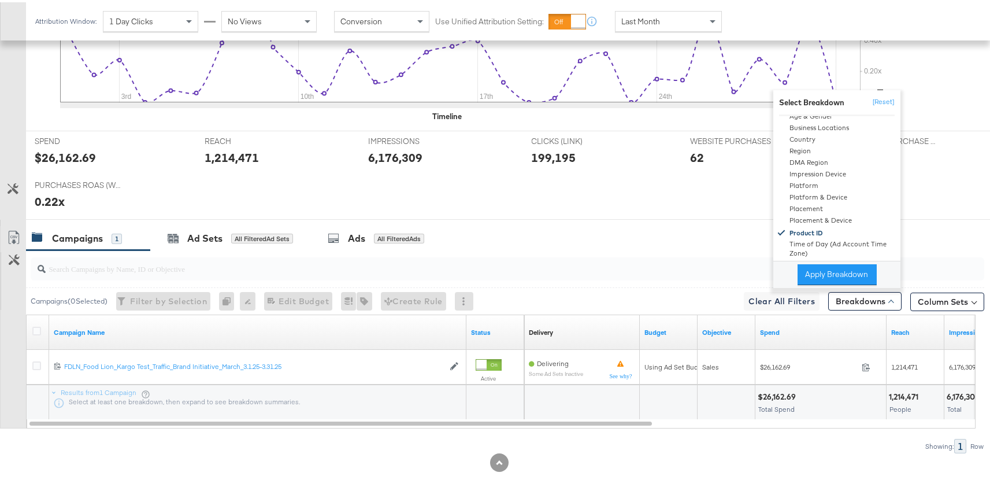
click at [662, 10] on div "Last Month" at bounding box center [668, 19] width 106 height 20
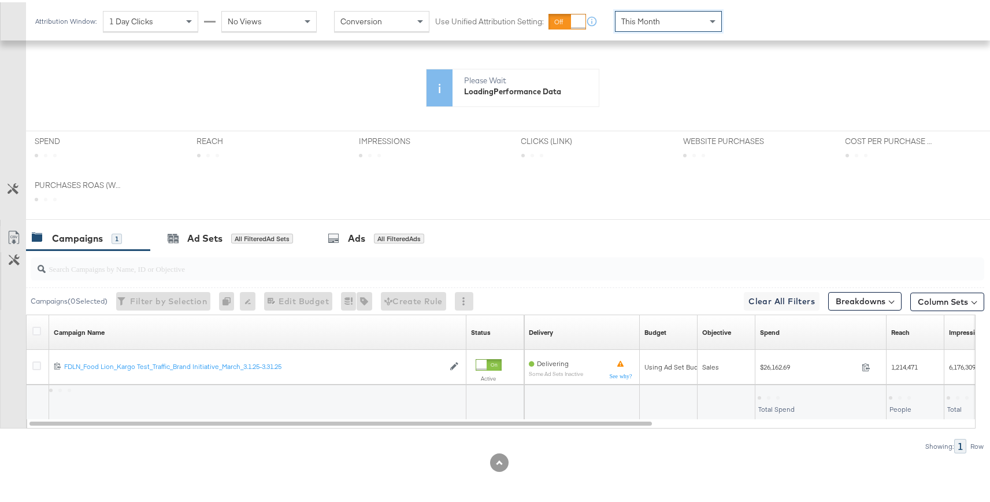
scroll to position [287, 0]
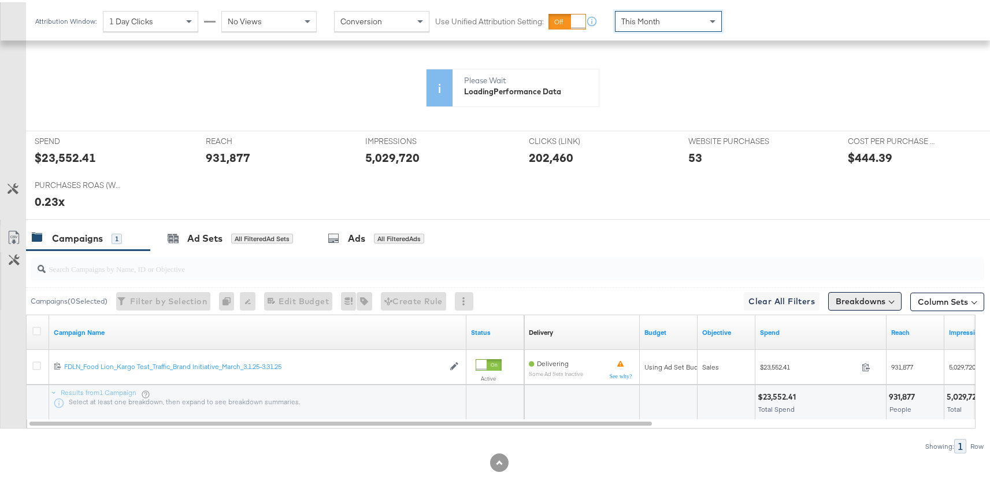
click at [842, 302] on button "Breakdowns" at bounding box center [864, 298] width 73 height 18
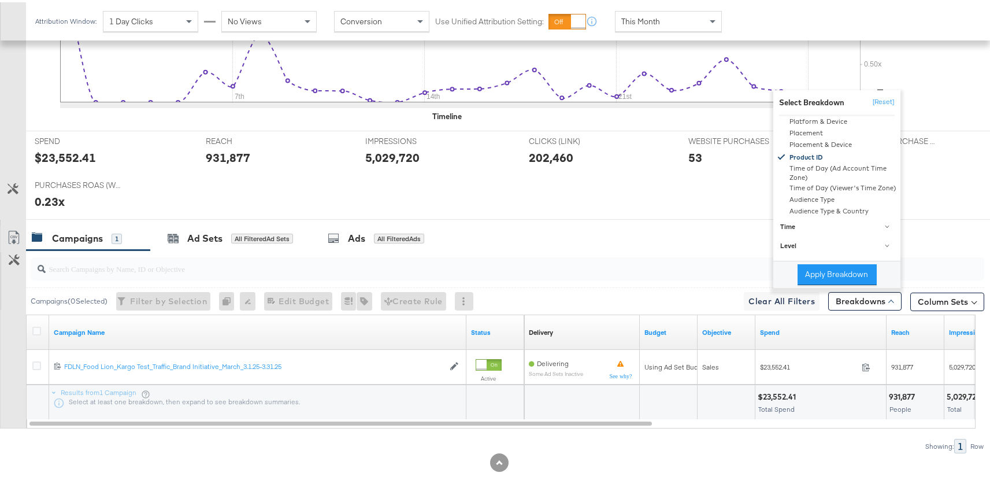
scroll to position [141, 0]
click at [837, 271] on button "Apply Breakdown" at bounding box center [836, 272] width 79 height 21
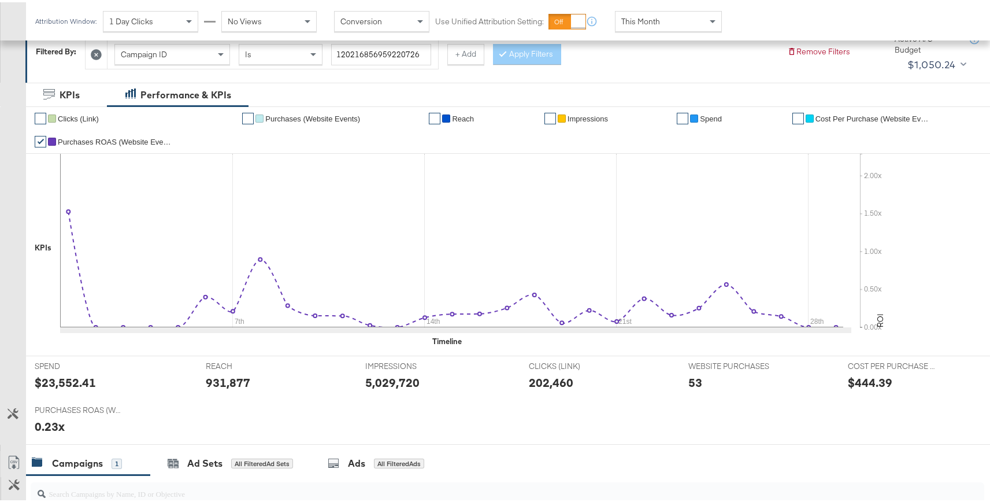
scroll to position [0, 0]
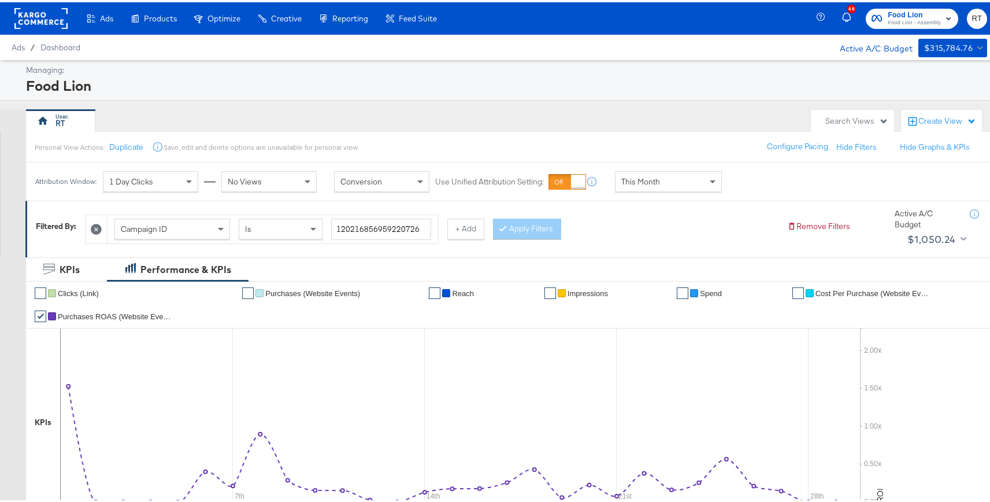
click at [285, 105] on div "Managing: Food Lion RT Search Views Create View Personal View Actions: Duplicat…" at bounding box center [499, 497] width 998 height 878
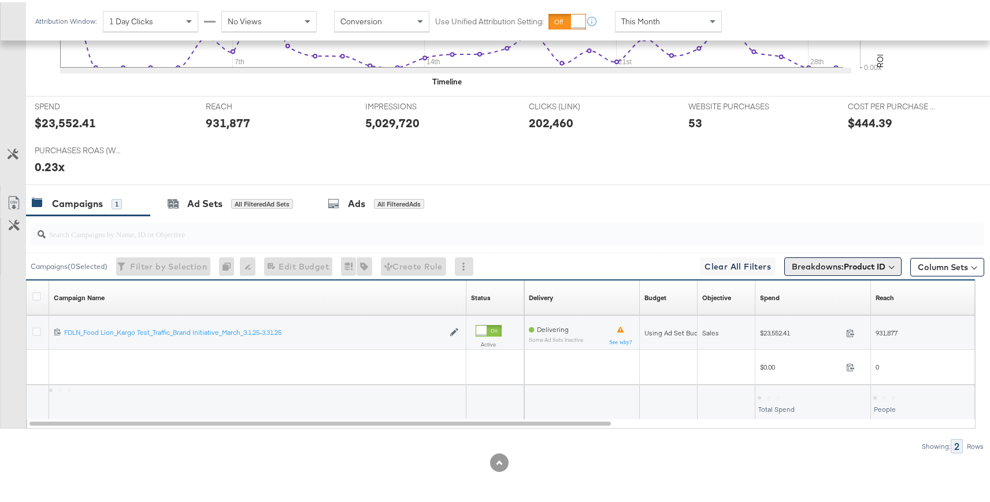
click at [822, 267] on span "Breakdowns: Product ID" at bounding box center [839, 264] width 94 height 12
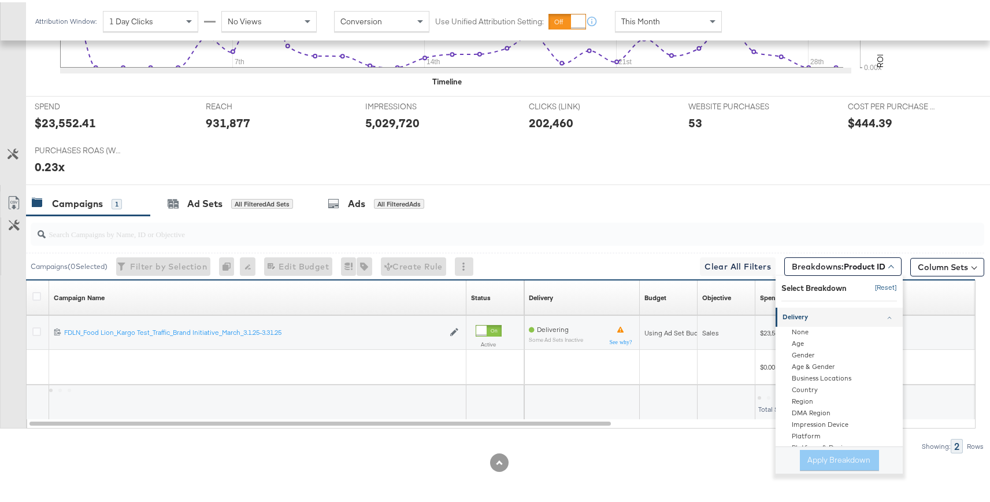
click at [875, 284] on button "[Reset]" at bounding box center [882, 285] width 29 height 18
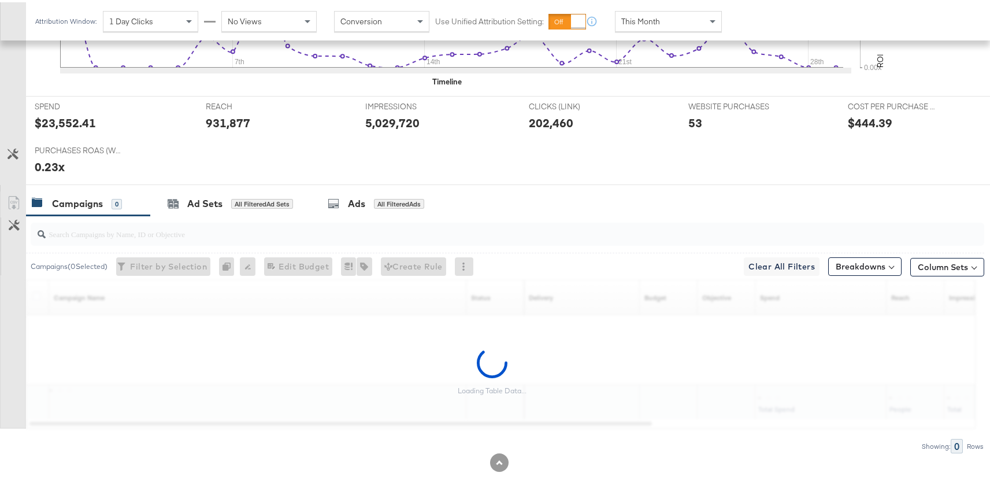
scroll to position [399, 0]
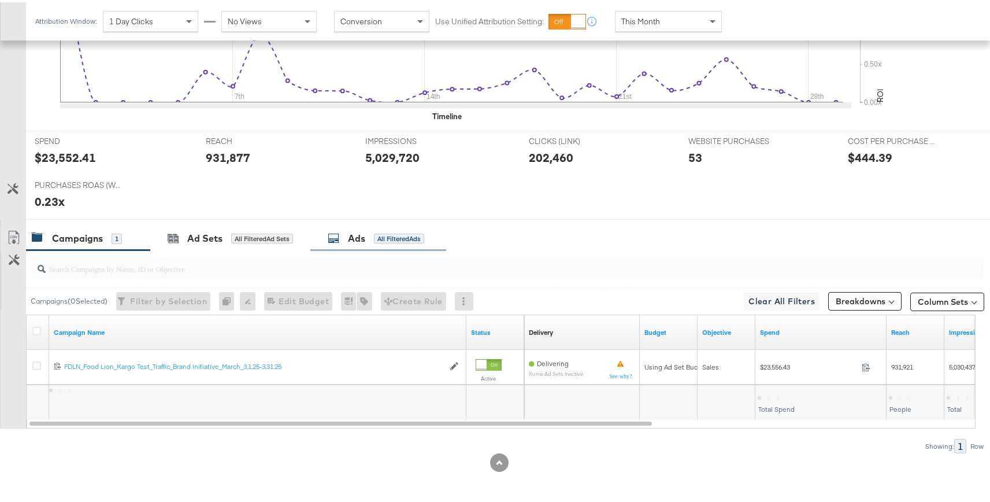
click at [364, 239] on div "Ads" at bounding box center [356, 235] width 17 height 13
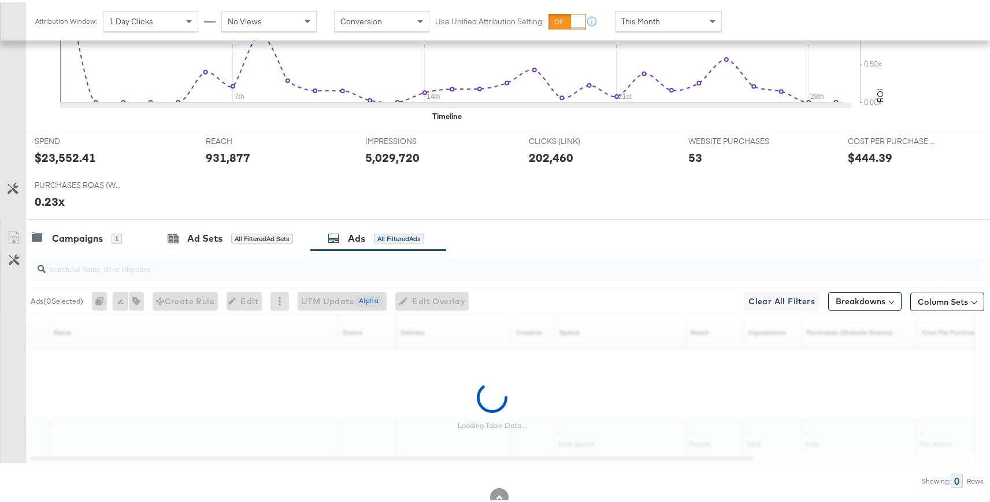
scroll to position [434, 0]
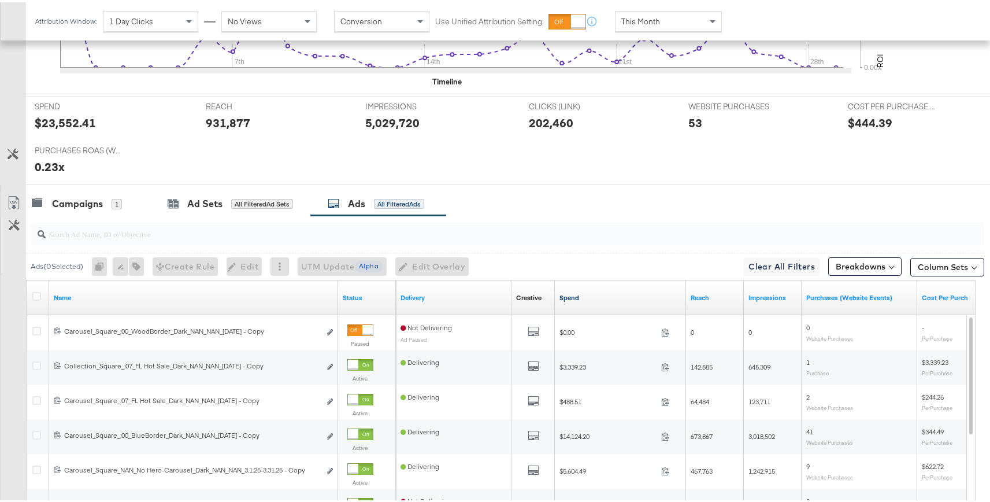
click at [569, 294] on link "Spend" at bounding box center [620, 295] width 122 height 9
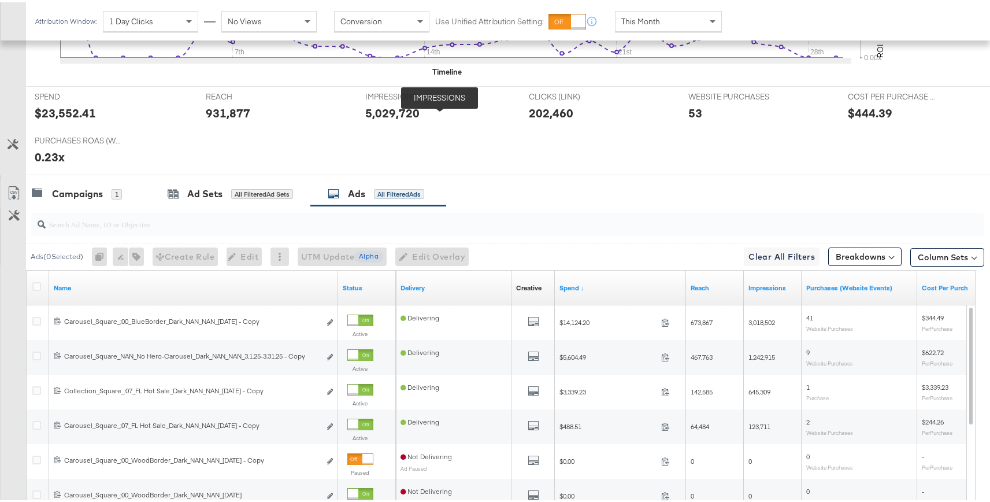
scroll to position [519, 0]
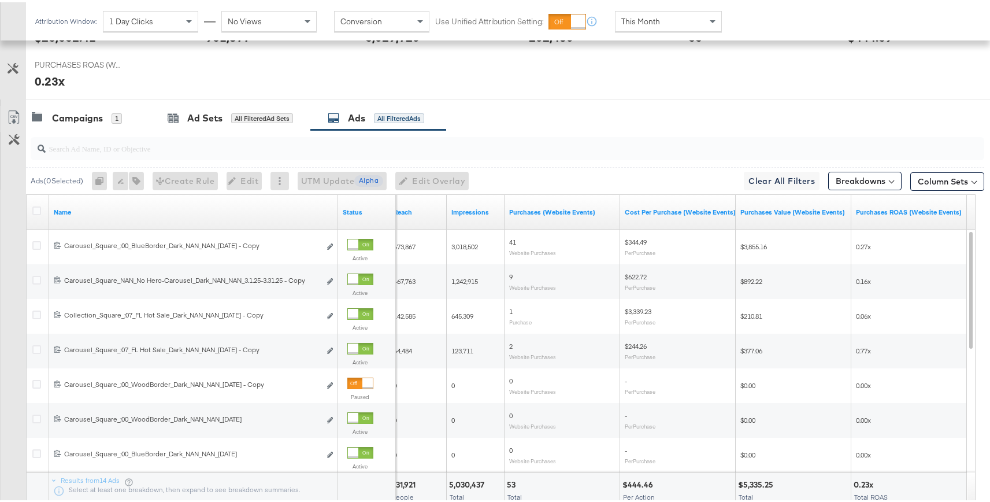
click at [125, 17] on span "1 Day Clicks" at bounding box center [131, 19] width 44 height 10
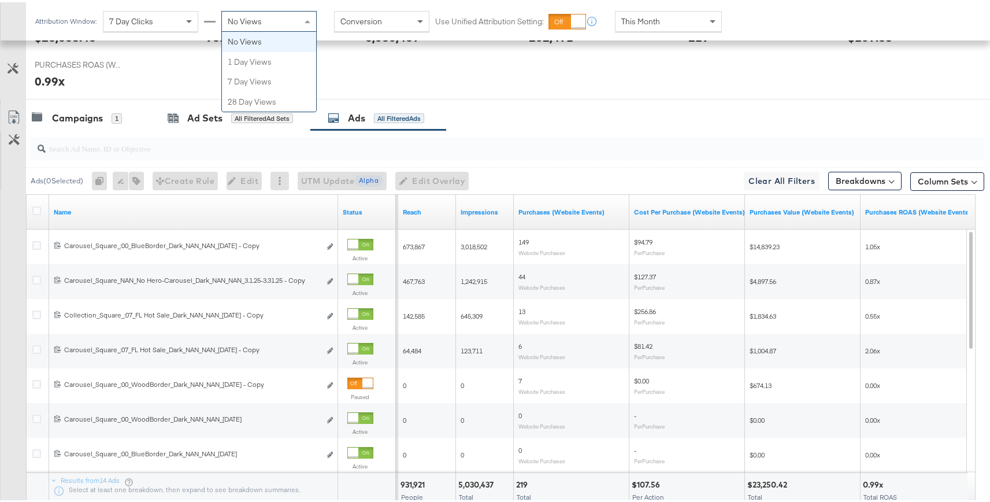
click at [259, 20] on span "No Views" at bounding box center [245, 19] width 34 height 10
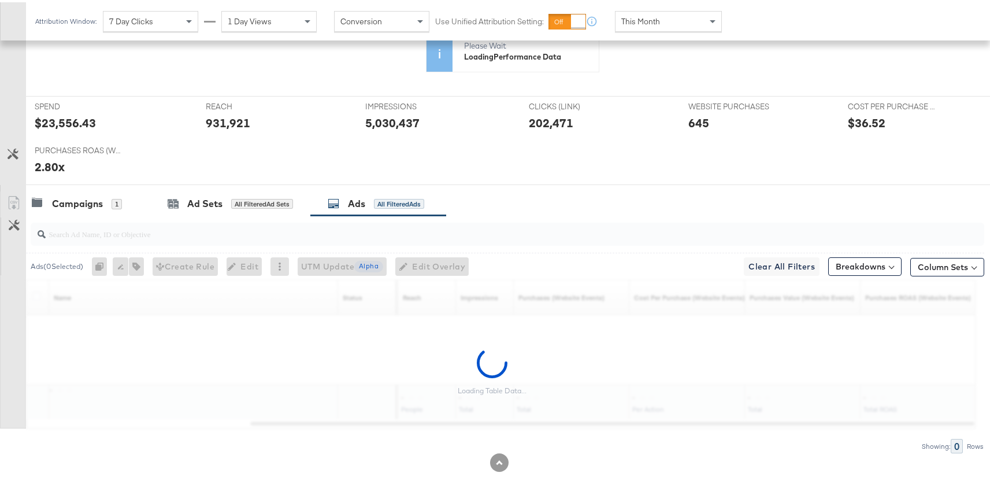
click at [299, 58] on icon at bounding box center [512, 58] width 972 height 69
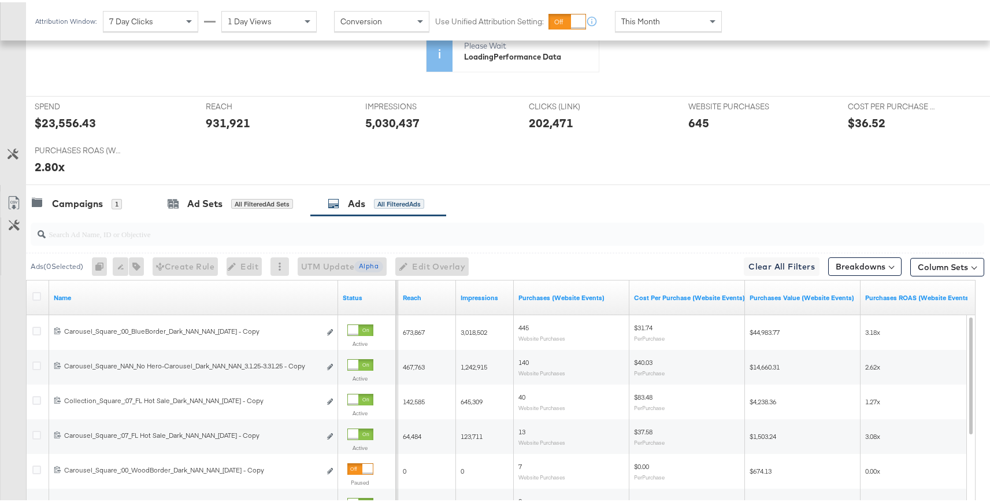
scroll to position [434, 0]
